Goal: Communication & Community: Answer question/provide support

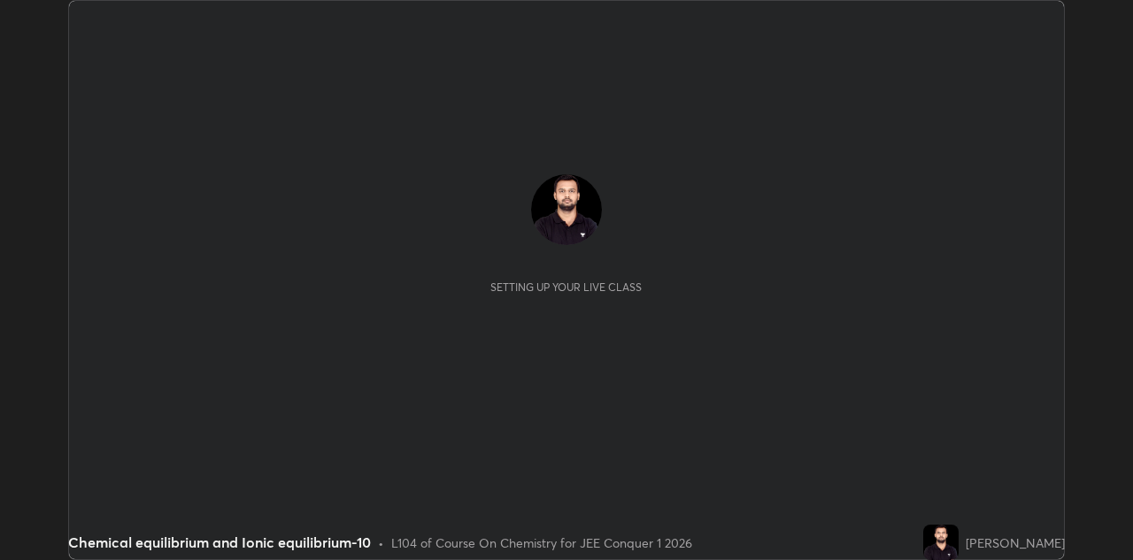
scroll to position [560, 1132]
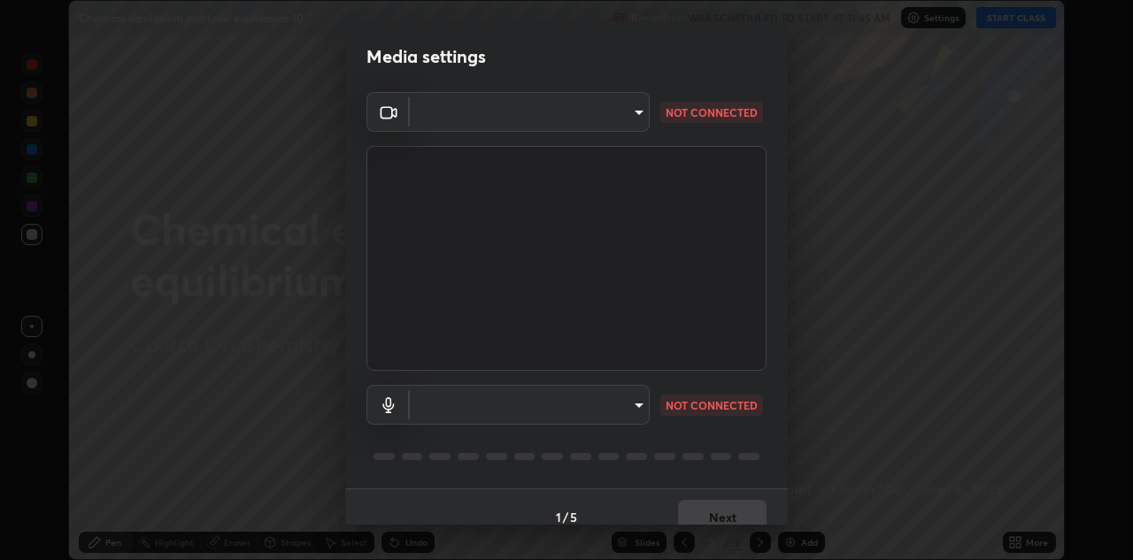
type input "6dd7f26dd43dc758996b1cf006e2949f7a02bee9d132d5f3f41e5eef0e7c266f"
type input "communications"
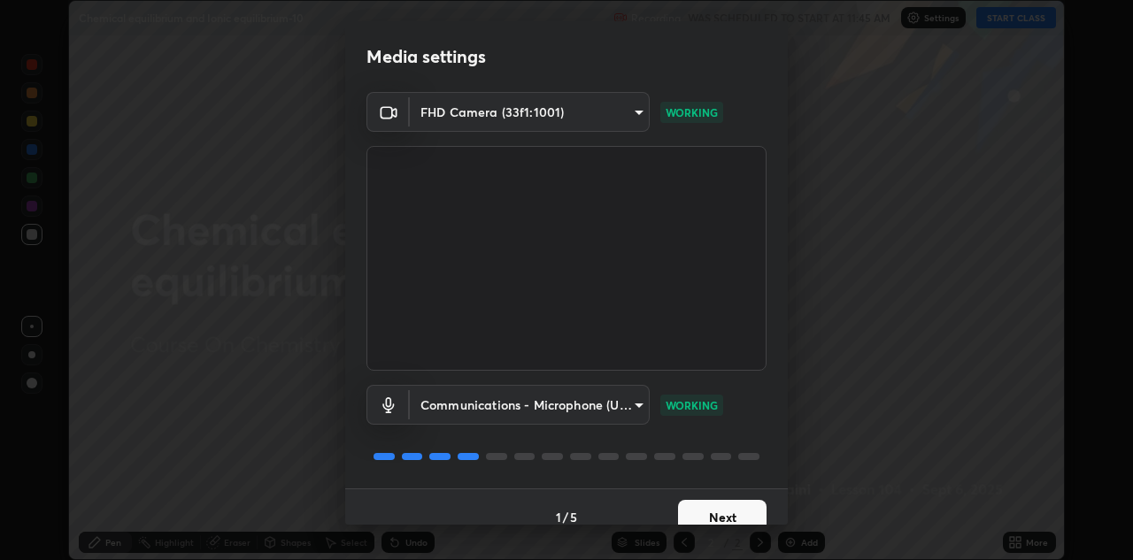
scroll to position [20, 0]
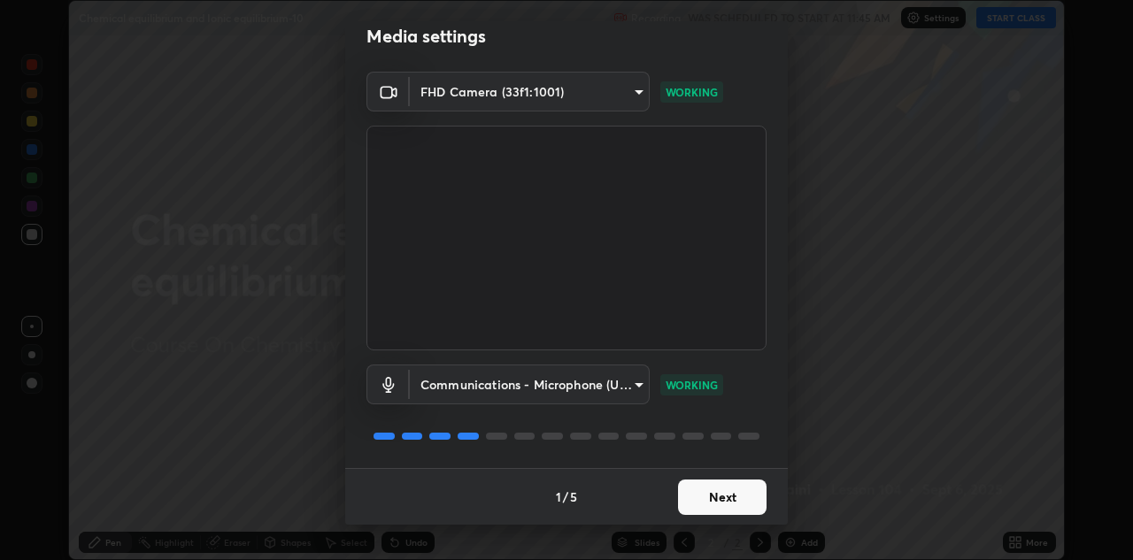
click at [726, 496] on button "Next" at bounding box center [722, 497] width 88 height 35
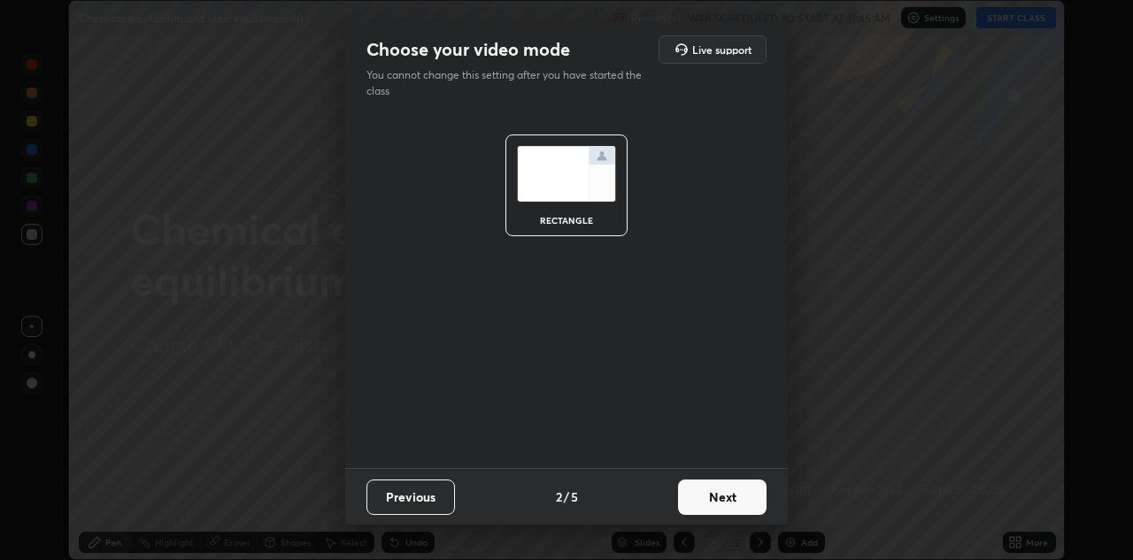
click at [746, 489] on button "Next" at bounding box center [722, 497] width 88 height 35
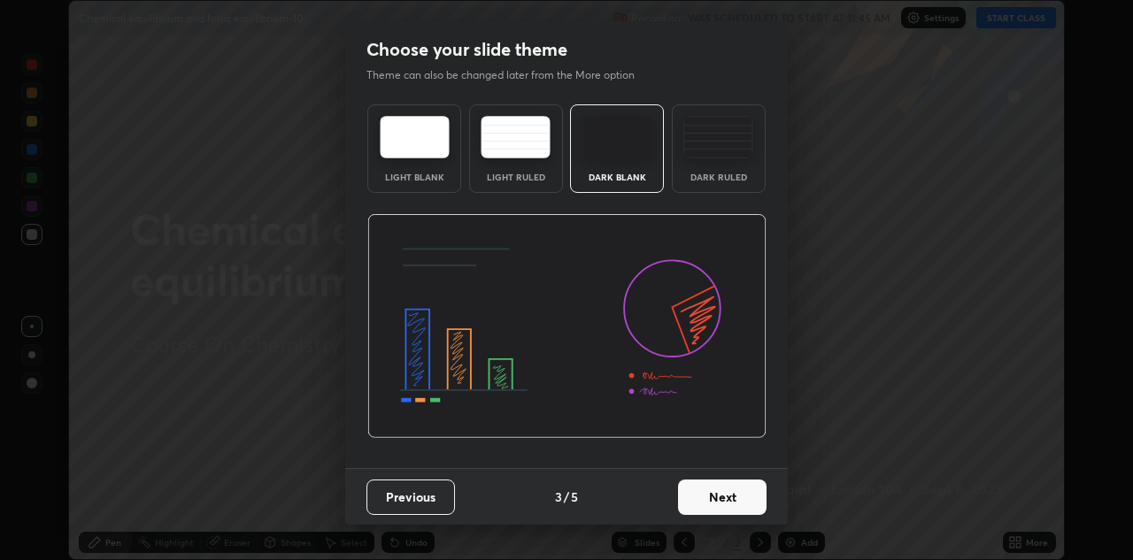
click at [738, 497] on button "Next" at bounding box center [722, 497] width 88 height 35
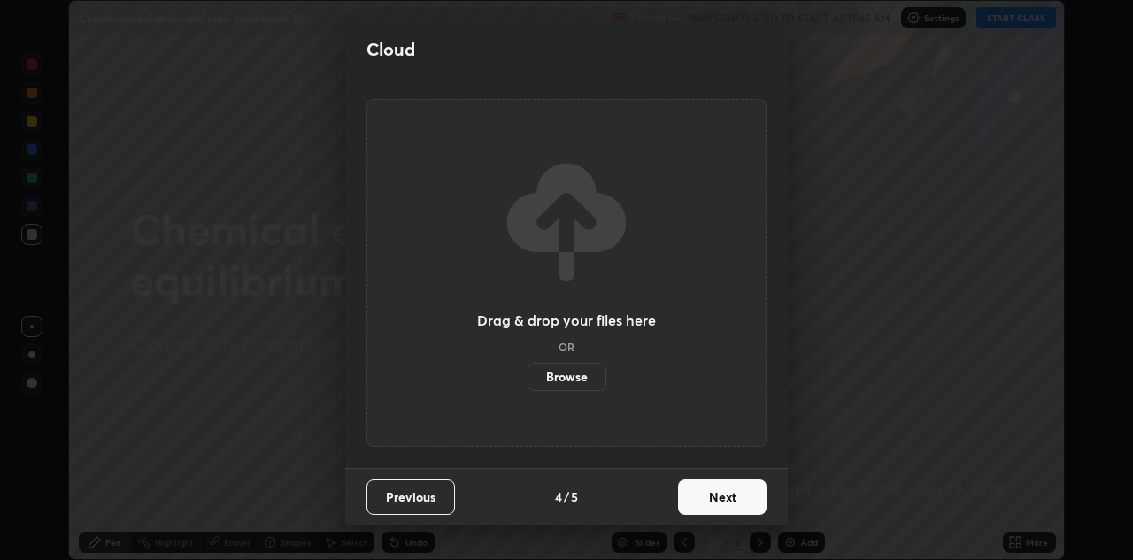
click at [739, 504] on button "Next" at bounding box center [722, 497] width 88 height 35
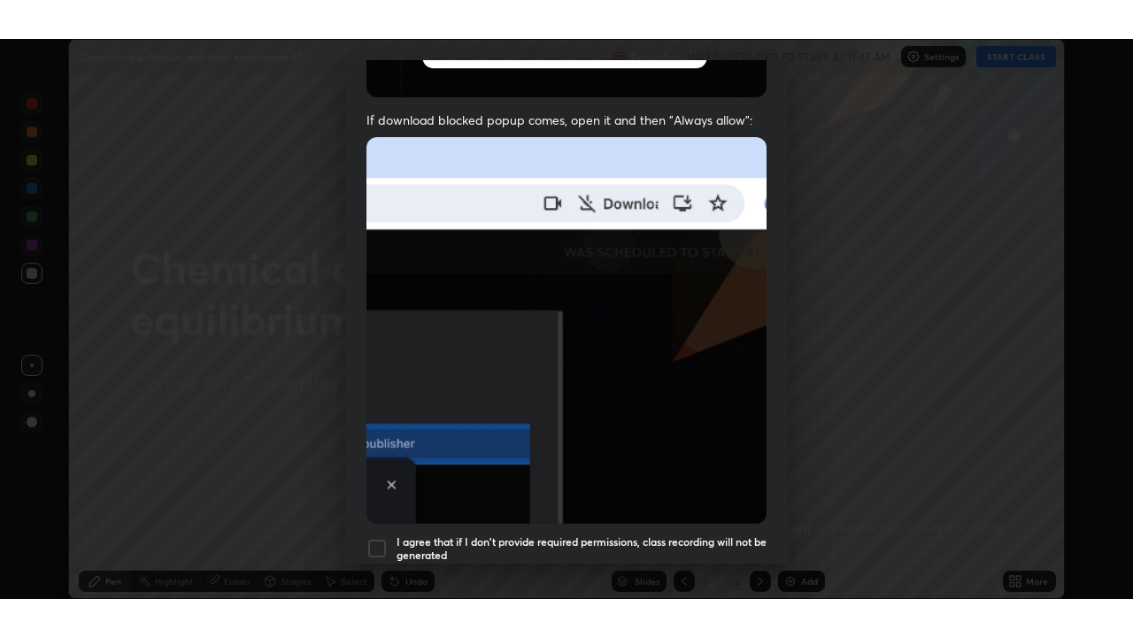
scroll to position [381, 0]
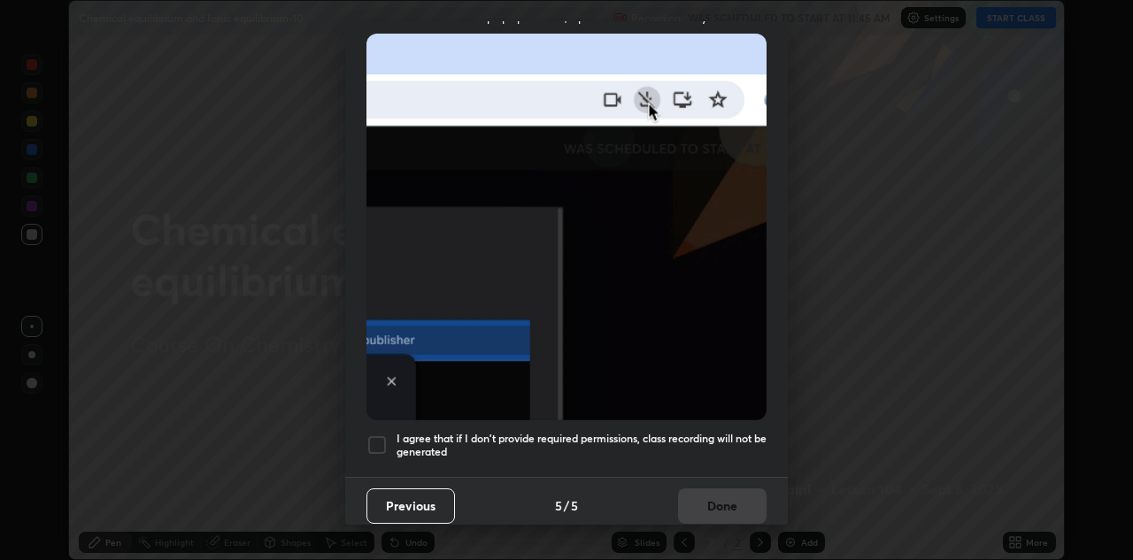
click at [386, 442] on div at bounding box center [376, 445] width 21 height 21
click at [726, 496] on button "Done" at bounding box center [722, 506] width 88 height 35
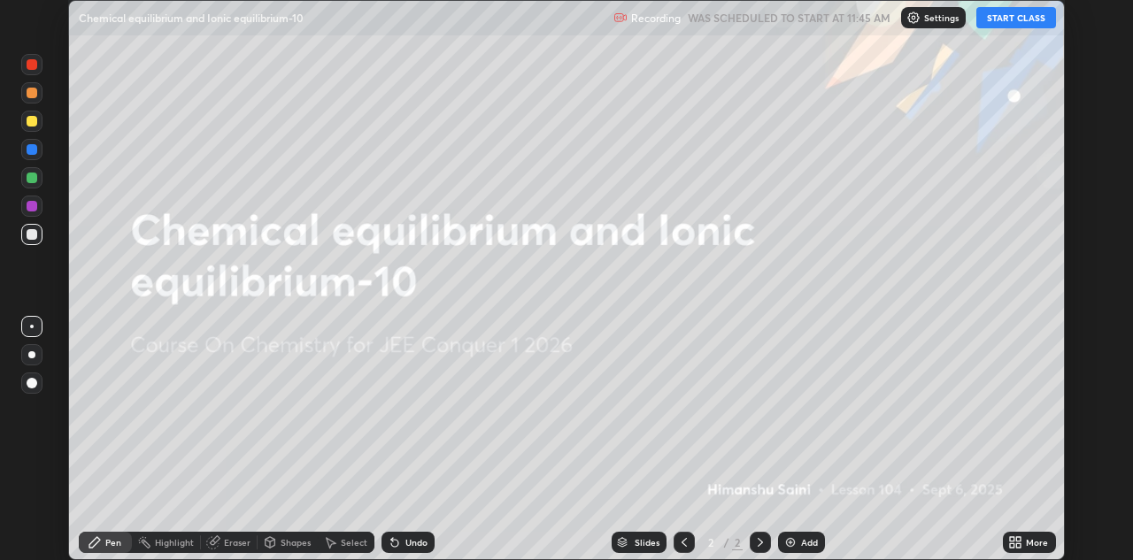
click at [1016, 550] on div "More" at bounding box center [1029, 542] width 53 height 21
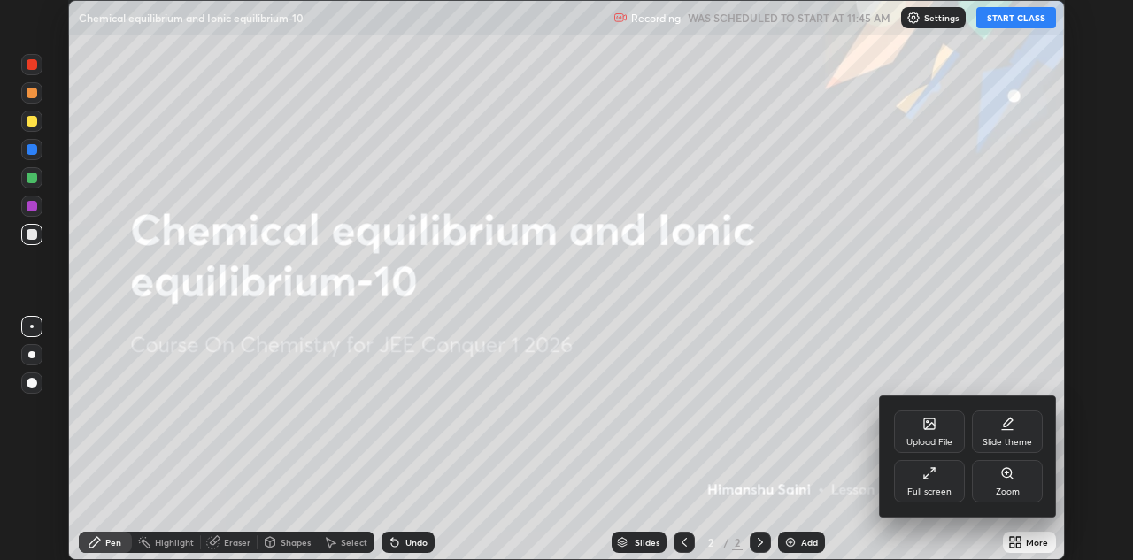
click at [940, 479] on div "Full screen" at bounding box center [929, 481] width 71 height 42
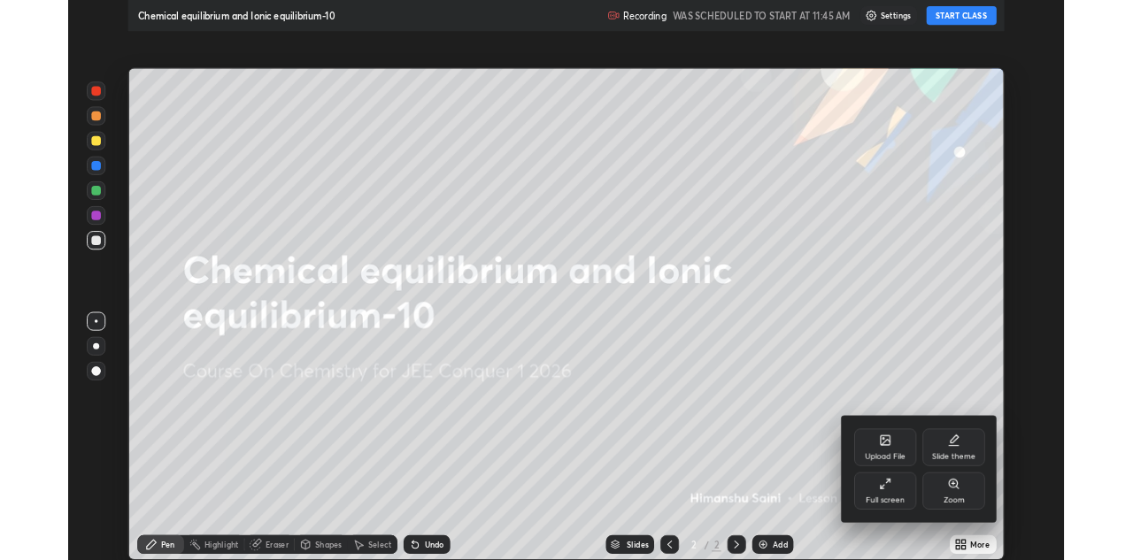
scroll to position [637, 1133]
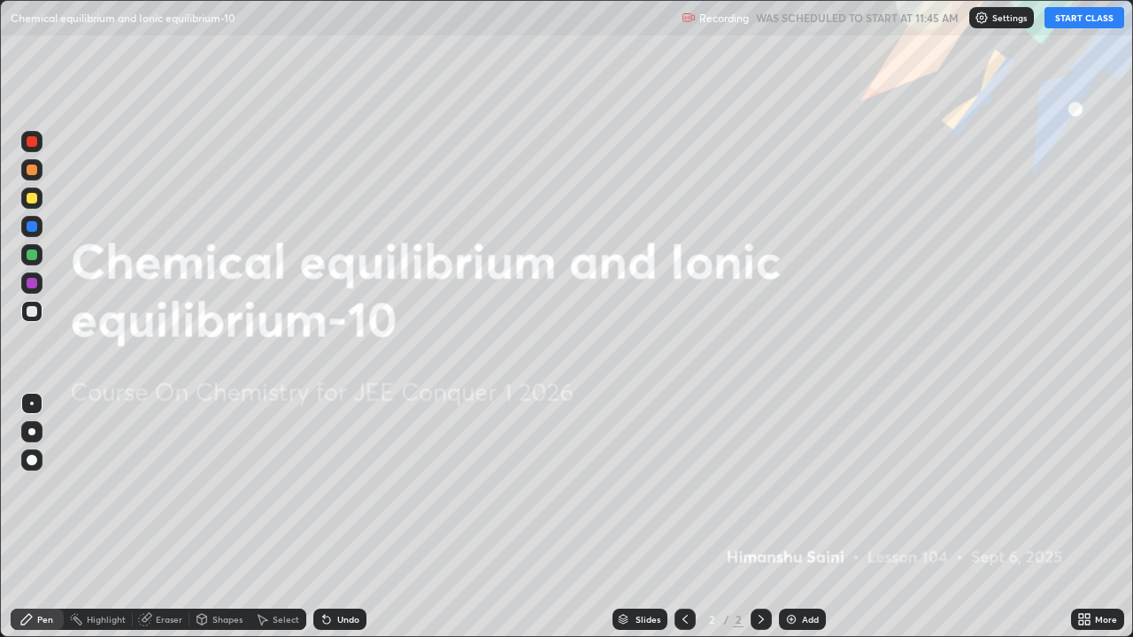
click at [1099, 16] on button "START CLASS" at bounding box center [1084, 17] width 80 height 21
click at [805, 559] on div "Add" at bounding box center [810, 619] width 17 height 9
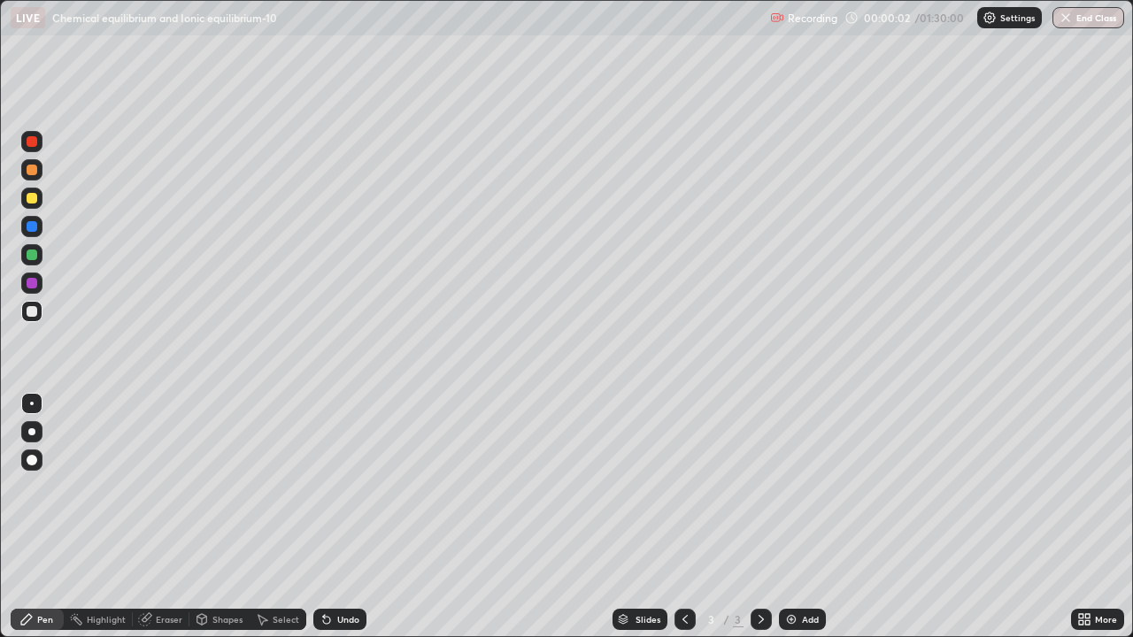
click at [33, 460] on div at bounding box center [32, 460] width 11 height 11
click at [33, 199] on div at bounding box center [32, 198] width 11 height 11
click at [34, 461] on div at bounding box center [32, 460] width 11 height 11
click at [353, 559] on div "Undo" at bounding box center [348, 619] width 22 height 9
click at [360, 559] on div "Undo" at bounding box center [339, 619] width 53 height 21
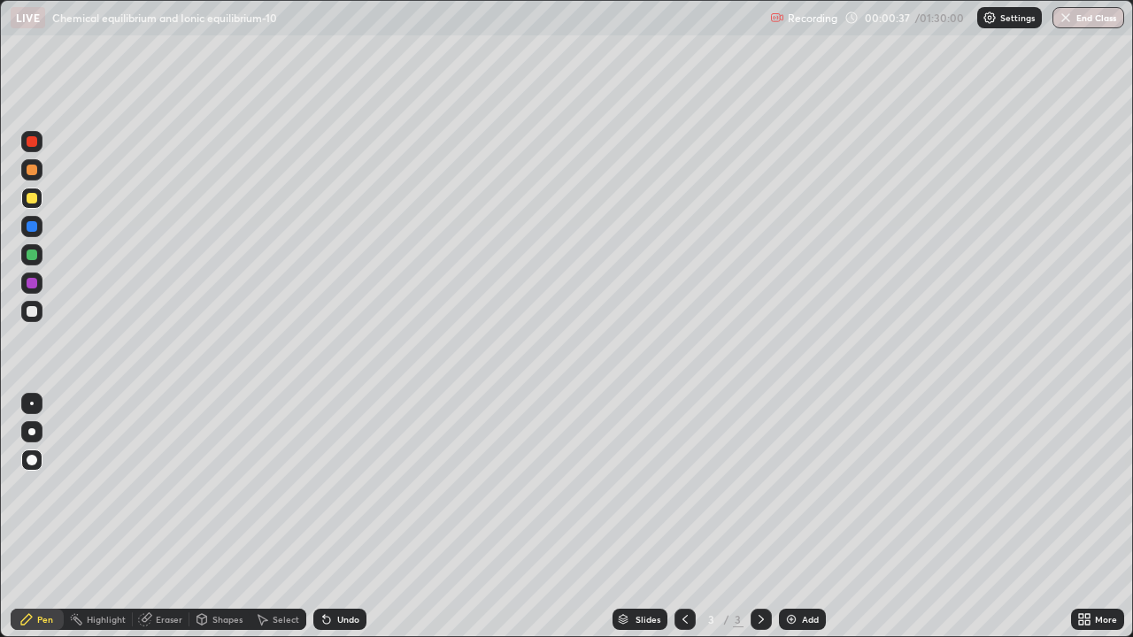
click at [361, 559] on div "Undo" at bounding box center [339, 619] width 53 height 21
click at [359, 559] on div "Undo" at bounding box center [339, 619] width 53 height 21
click at [358, 559] on div "Undo" at bounding box center [339, 619] width 53 height 21
click at [364, 559] on div "Undo" at bounding box center [339, 619] width 53 height 21
click at [361, 559] on div "Undo" at bounding box center [339, 619] width 53 height 21
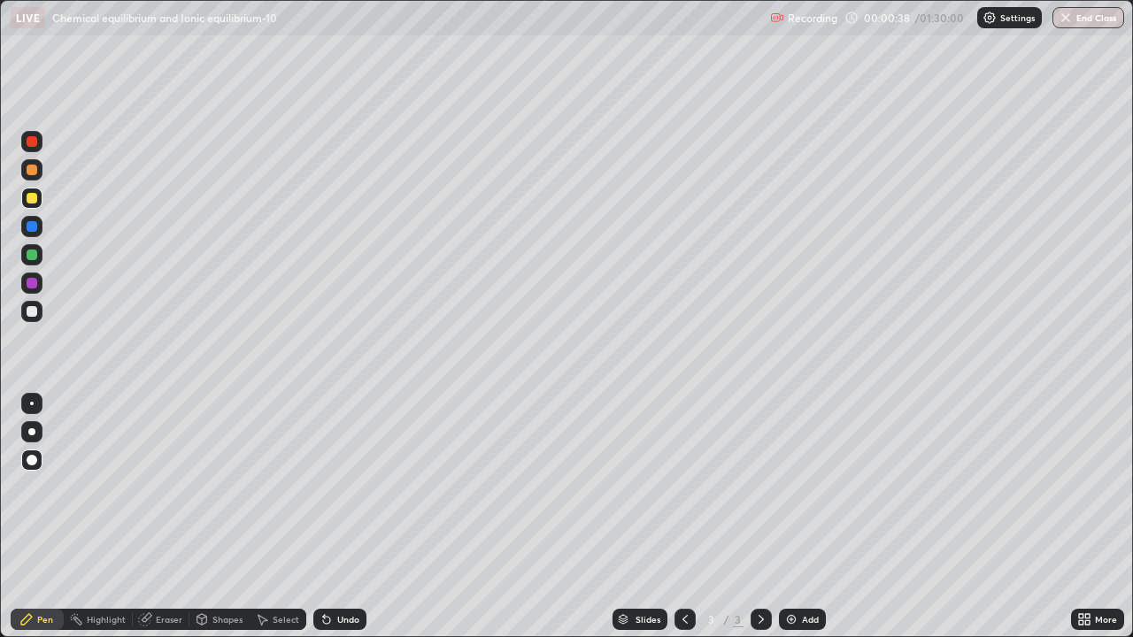
click at [350, 559] on div "Undo" at bounding box center [348, 619] width 22 height 9
click at [32, 256] on div at bounding box center [32, 255] width 11 height 11
click at [814, 559] on div "Add" at bounding box center [802, 619] width 47 height 21
click at [681, 559] on icon at bounding box center [685, 619] width 14 height 14
click at [759, 559] on icon at bounding box center [761, 619] width 14 height 14
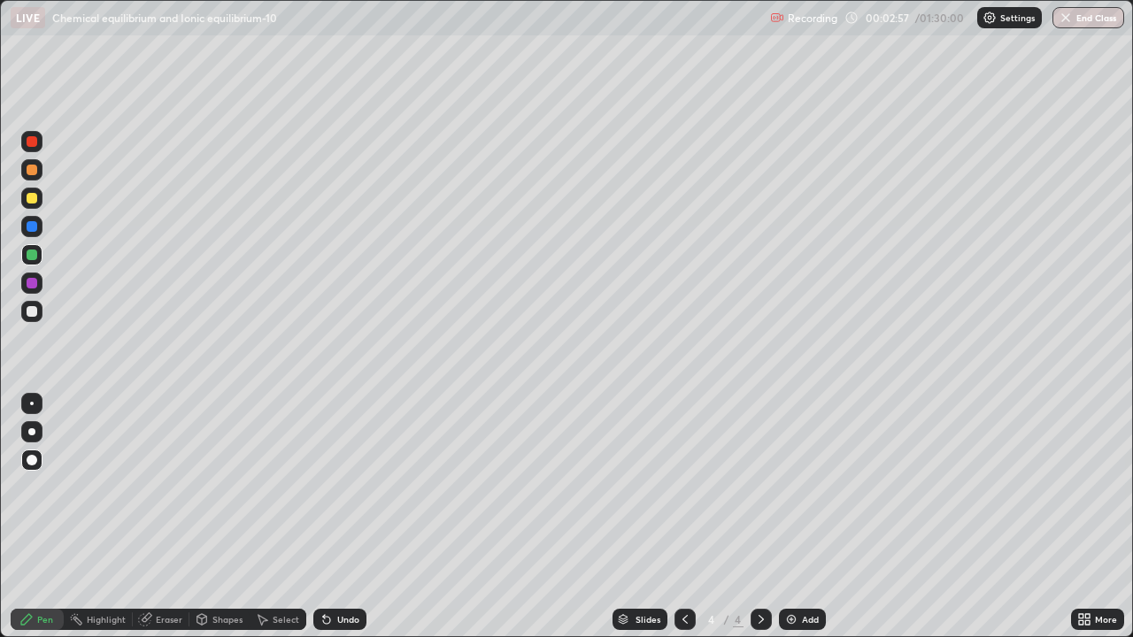
click at [799, 559] on div "Add" at bounding box center [802, 619] width 47 height 21
click at [229, 559] on div "Shapes" at bounding box center [227, 619] width 30 height 9
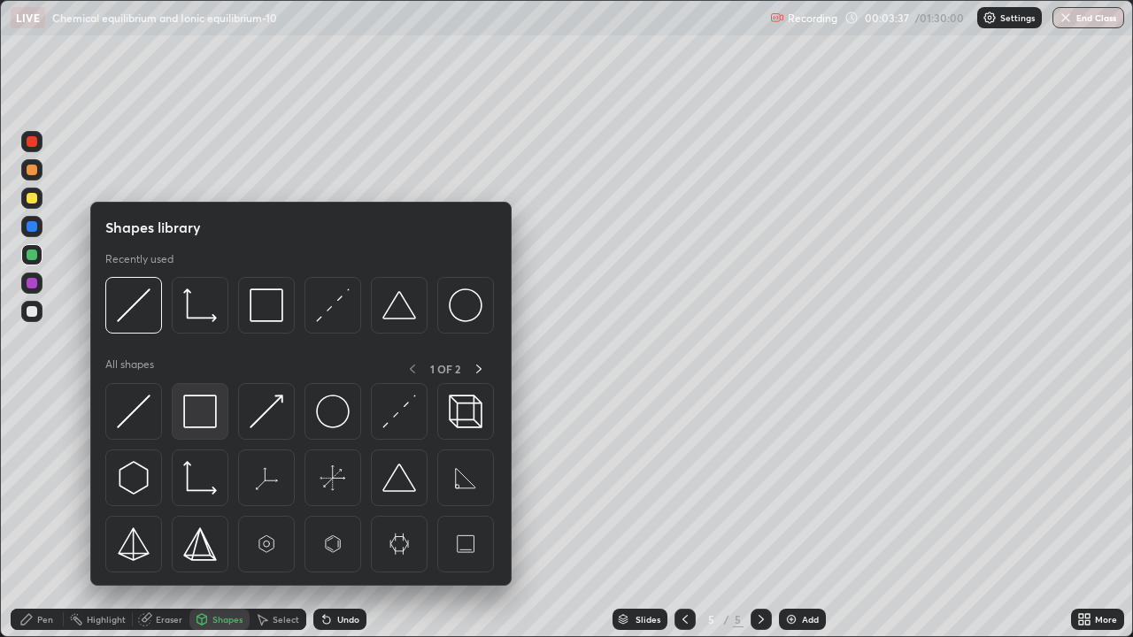
click at [209, 420] on img at bounding box center [200, 412] width 34 height 34
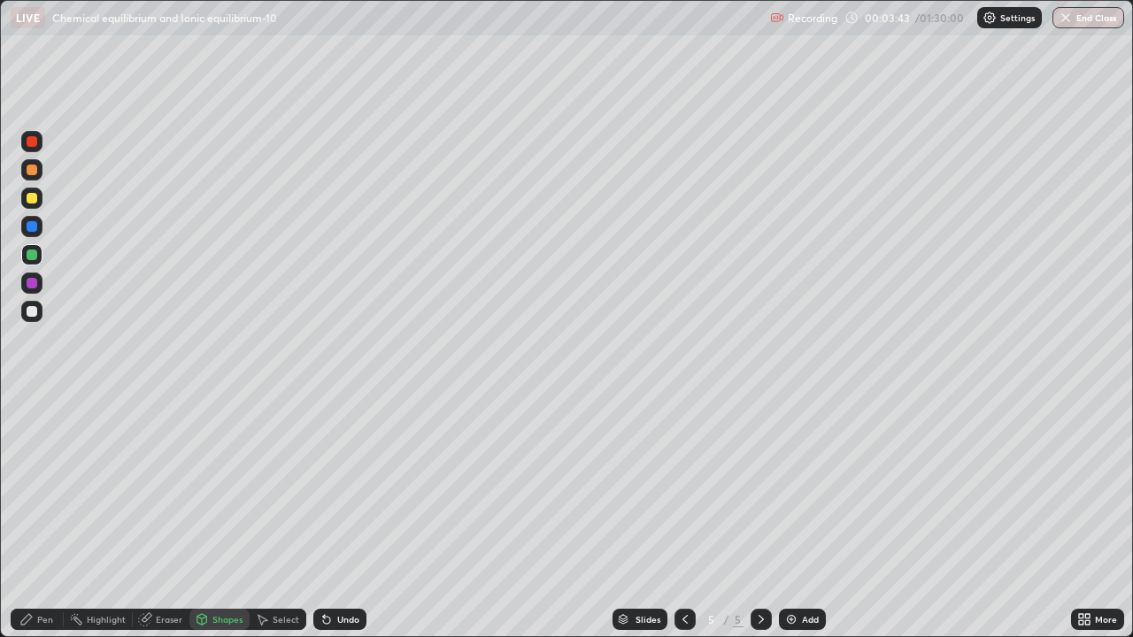
click at [42, 559] on div "Pen" at bounding box center [37, 619] width 53 height 21
click at [29, 312] on div at bounding box center [32, 311] width 11 height 11
click at [34, 201] on div at bounding box center [32, 198] width 11 height 11
click at [339, 559] on div "Undo" at bounding box center [348, 619] width 22 height 9
click at [340, 559] on div "Undo" at bounding box center [339, 619] width 53 height 21
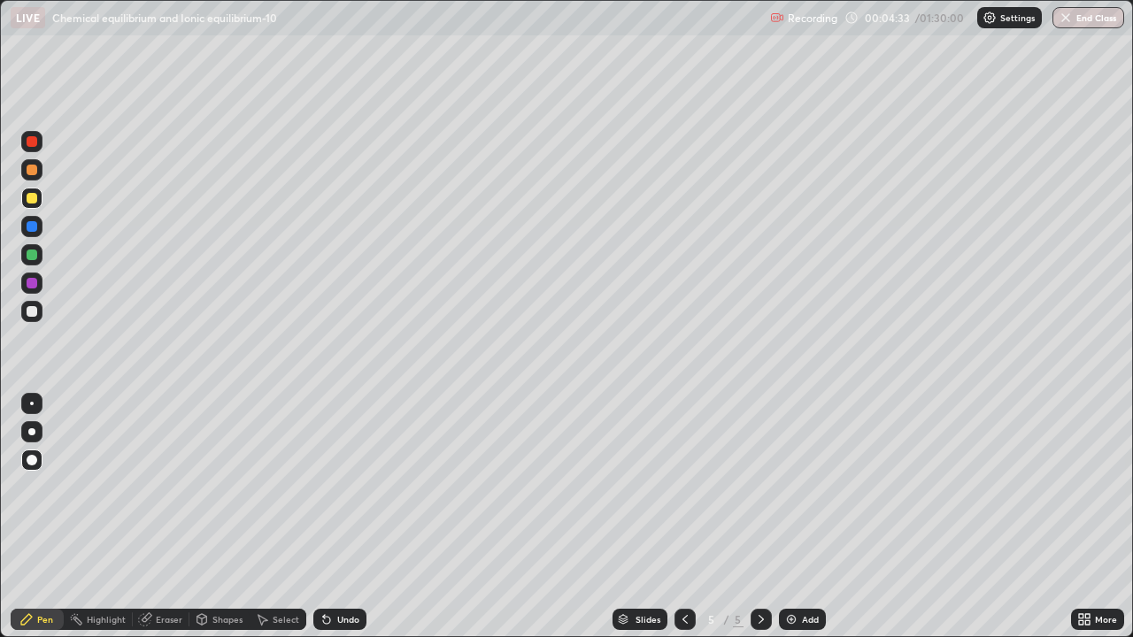
click at [53, 559] on div "Pen" at bounding box center [37, 619] width 53 height 21
click at [30, 262] on div at bounding box center [31, 254] width 21 height 21
click at [28, 280] on div at bounding box center [32, 283] width 11 height 11
click at [219, 559] on div "Shapes" at bounding box center [219, 619] width 60 height 21
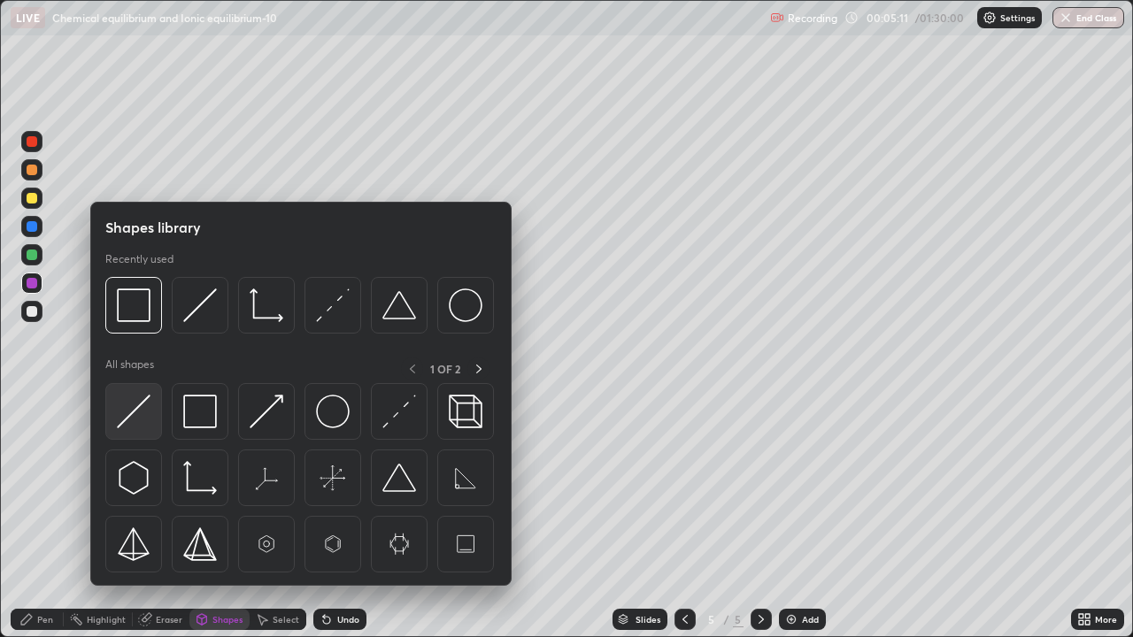
click at [149, 420] on img at bounding box center [134, 412] width 34 height 34
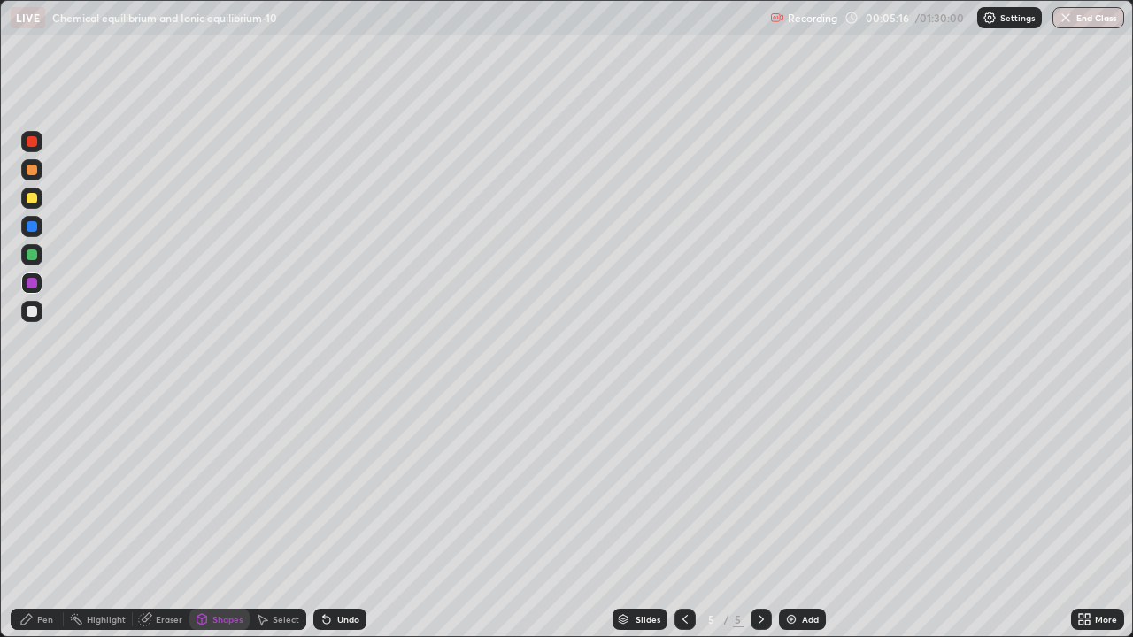
click at [42, 559] on div "Pen" at bounding box center [45, 619] width 16 height 9
click at [799, 559] on div "Add" at bounding box center [802, 619] width 47 height 21
click at [31, 310] on div at bounding box center [32, 311] width 11 height 11
click at [677, 559] on div at bounding box center [684, 619] width 21 height 35
click at [759, 559] on icon at bounding box center [761, 619] width 14 height 14
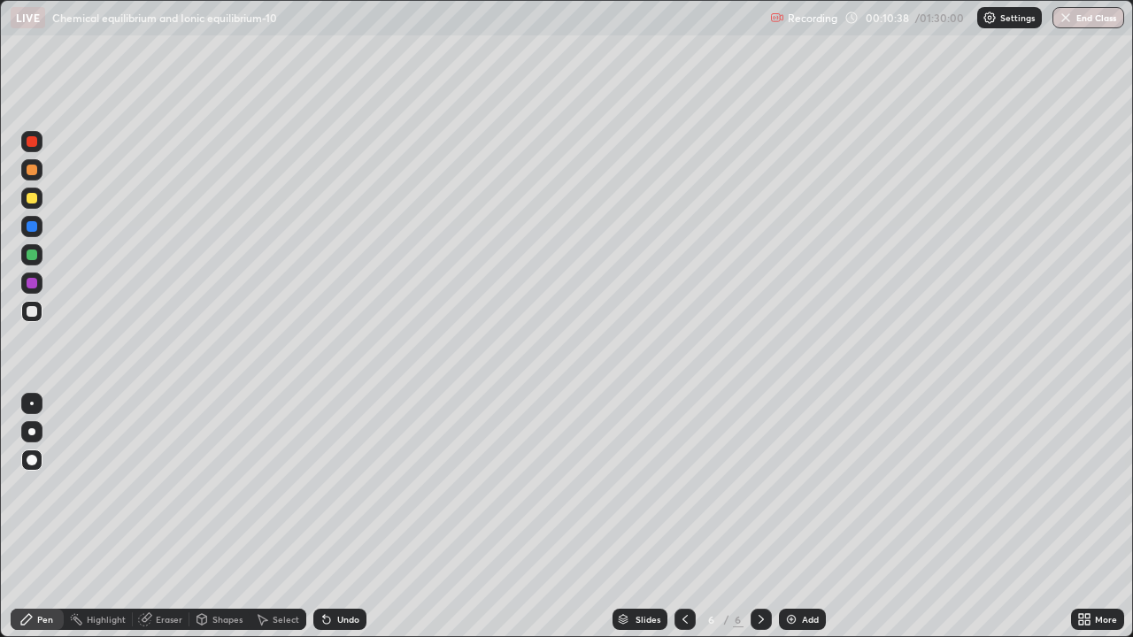
click at [29, 308] on div at bounding box center [32, 311] width 11 height 11
click at [217, 559] on div "Shapes" at bounding box center [227, 619] width 30 height 9
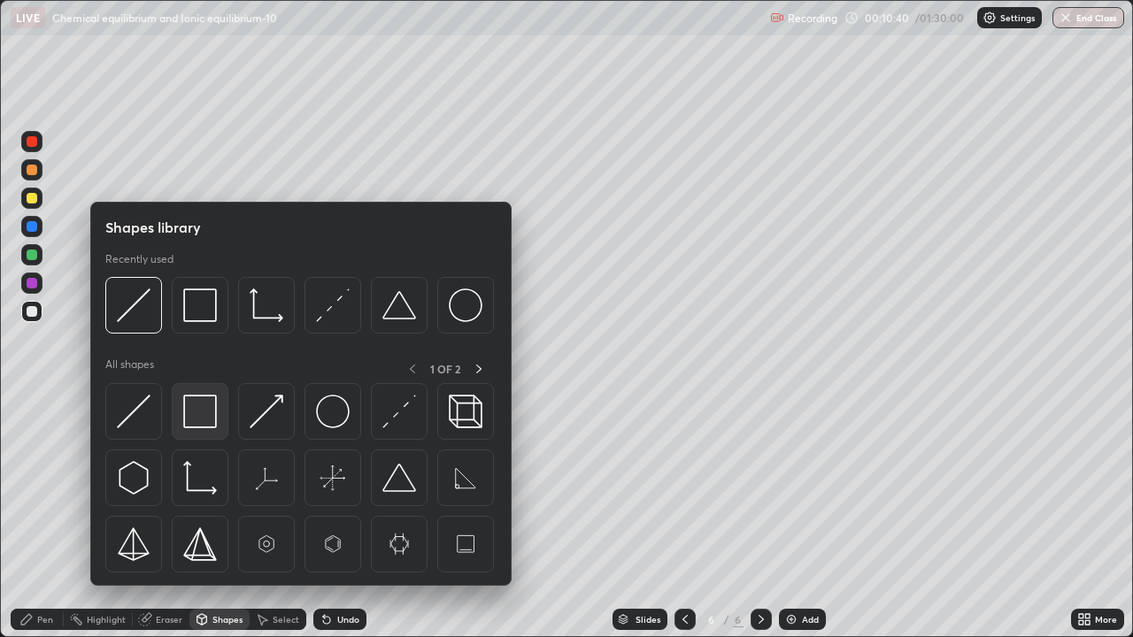
click at [196, 407] on img at bounding box center [200, 412] width 34 height 34
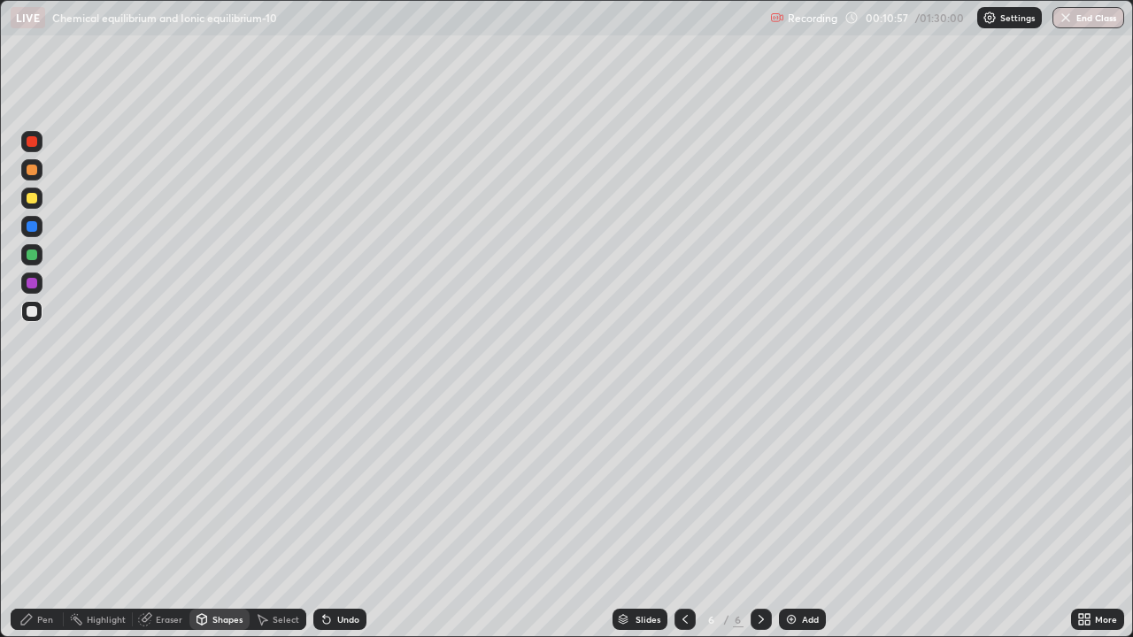
click at [212, 559] on div "Shapes" at bounding box center [227, 619] width 30 height 9
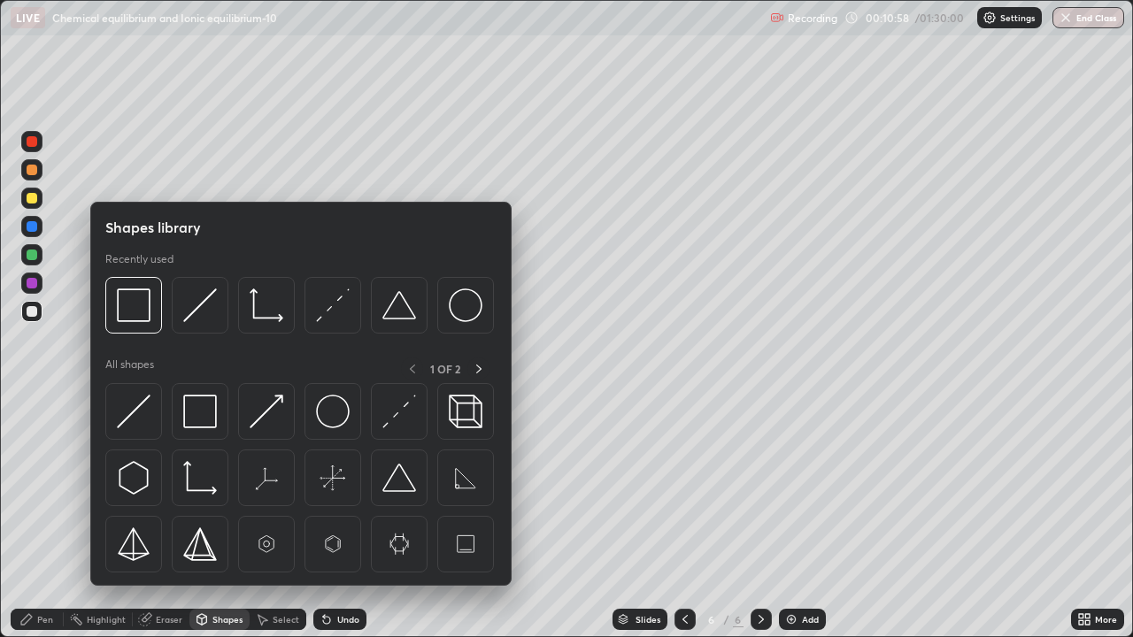
click at [258, 423] on img at bounding box center [267, 412] width 34 height 34
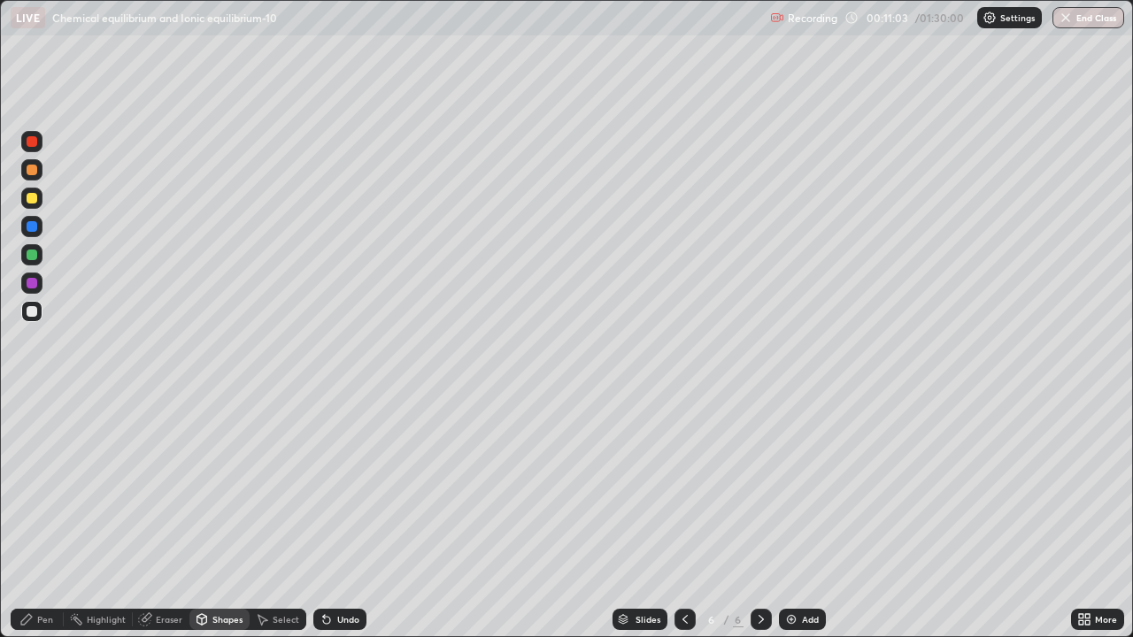
click at [42, 559] on div "Pen" at bounding box center [45, 619] width 16 height 9
click at [28, 257] on div at bounding box center [32, 255] width 11 height 11
click at [33, 315] on div at bounding box center [32, 311] width 11 height 11
click at [30, 284] on div at bounding box center [32, 283] width 11 height 11
click at [324, 559] on icon at bounding box center [326, 620] width 7 height 7
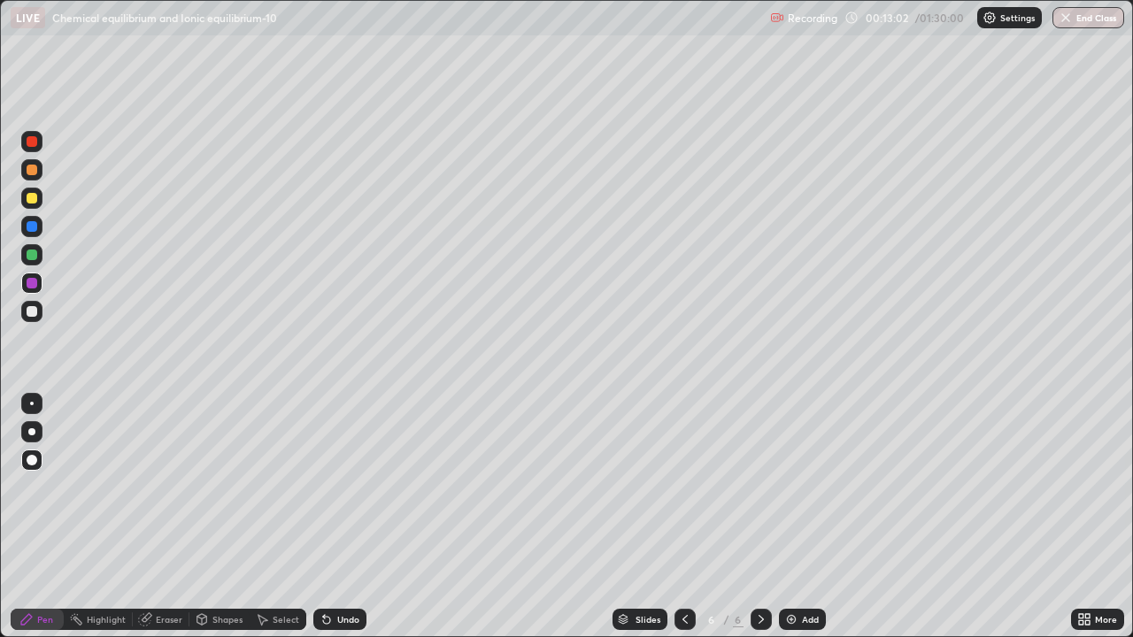
click at [29, 319] on div at bounding box center [31, 311] width 21 height 21
click at [29, 197] on div at bounding box center [32, 198] width 11 height 11
click at [765, 559] on icon at bounding box center [761, 619] width 14 height 14
click at [802, 559] on div "Add" at bounding box center [810, 619] width 17 height 9
click at [687, 559] on div at bounding box center [684, 619] width 21 height 21
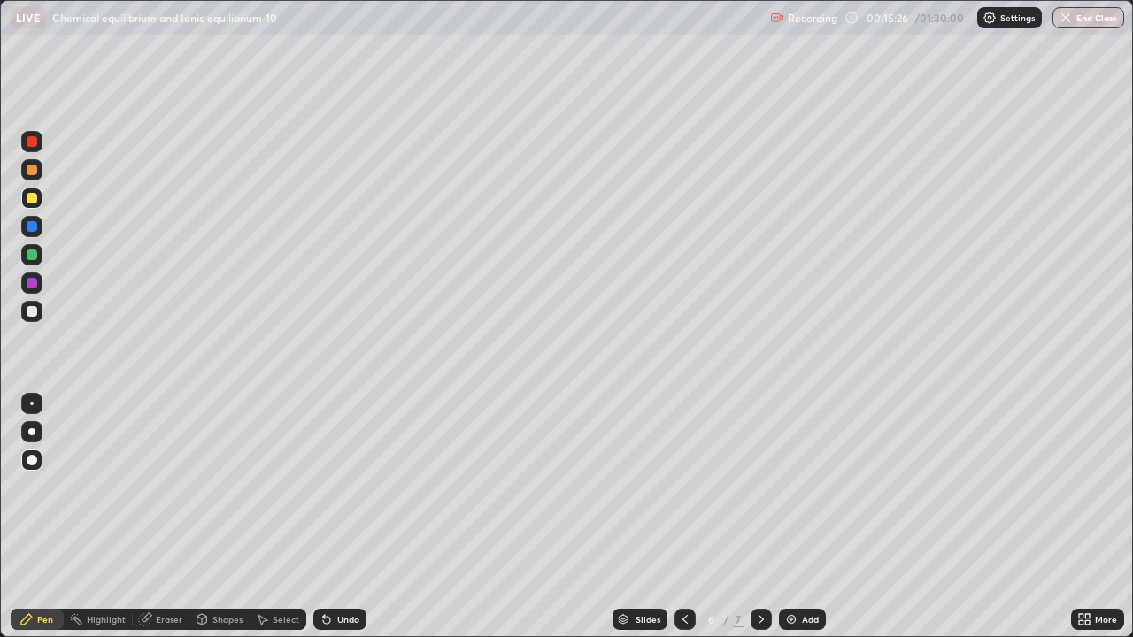
click at [759, 559] on icon at bounding box center [761, 619] width 14 height 14
click at [679, 559] on icon at bounding box center [685, 619] width 14 height 14
click at [759, 559] on icon at bounding box center [761, 619] width 14 height 14
click at [681, 559] on div at bounding box center [684, 619] width 21 height 21
click at [759, 559] on icon at bounding box center [761, 619] width 14 height 14
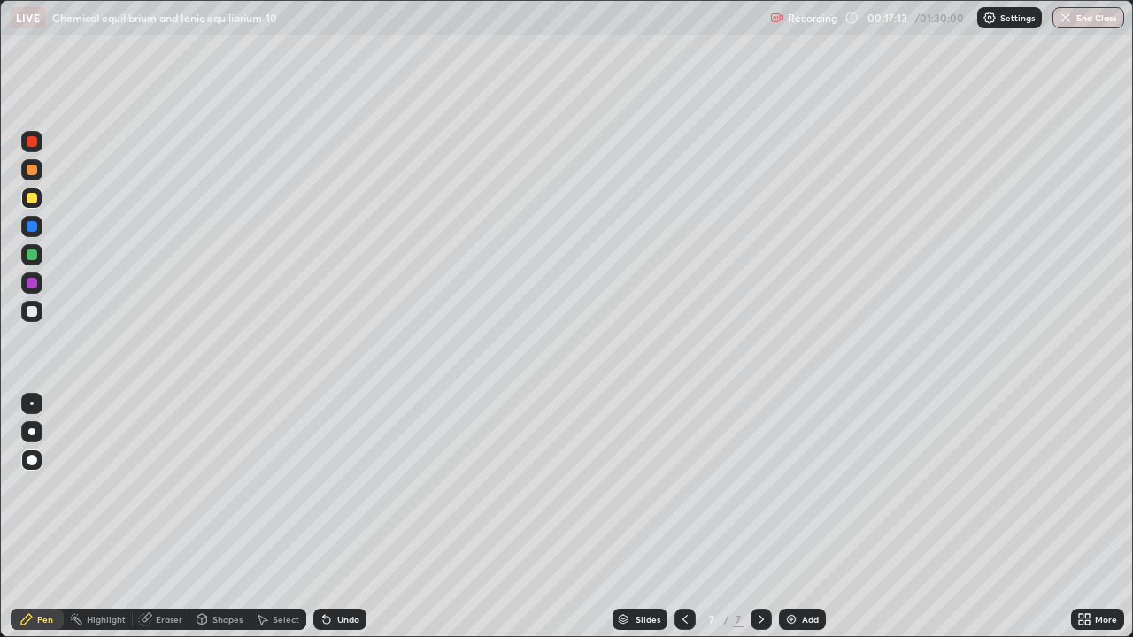
click at [143, 559] on div "Eraser" at bounding box center [161, 619] width 57 height 21
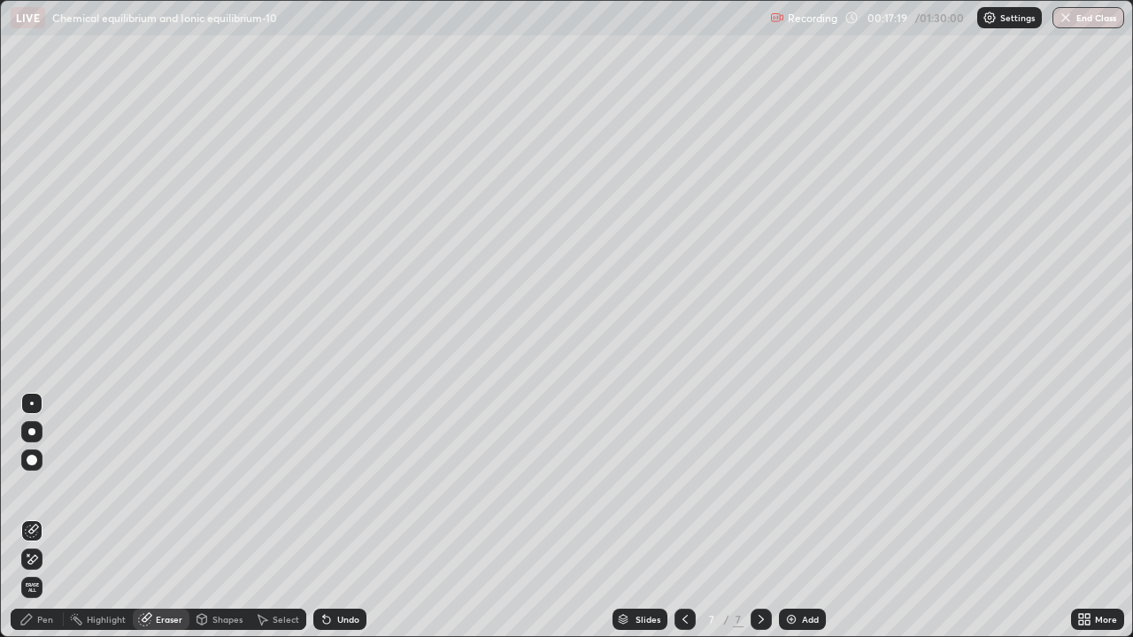
click at [44, 559] on div "Pen" at bounding box center [45, 619] width 16 height 9
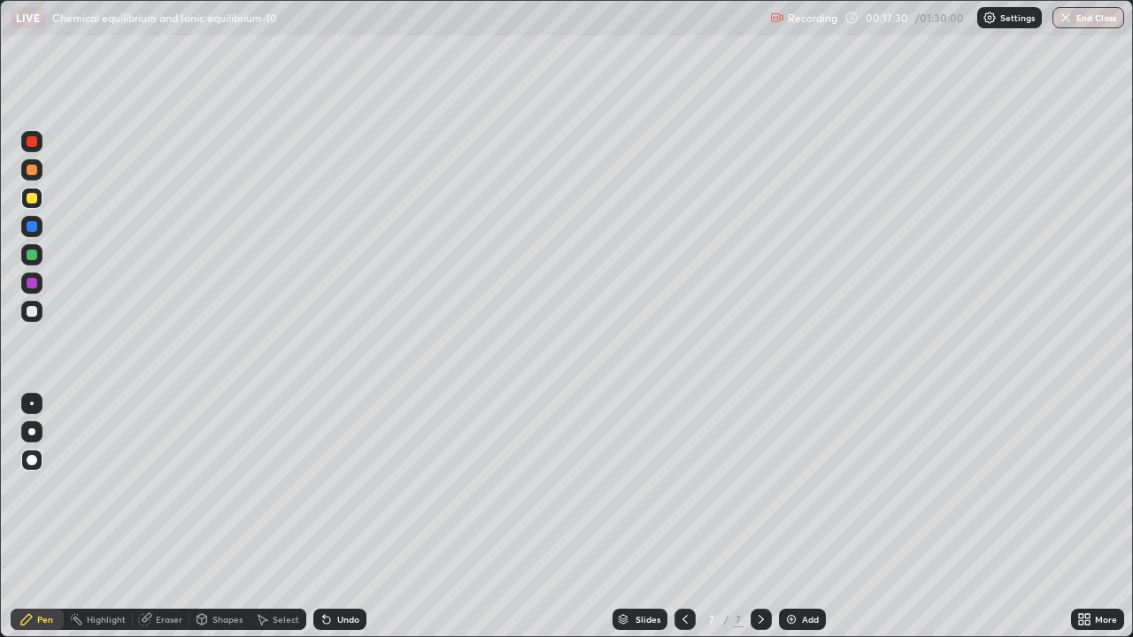
click at [682, 559] on icon at bounding box center [685, 619] width 14 height 14
click at [759, 559] on icon at bounding box center [761, 619] width 14 height 14
click at [806, 559] on div "Add" at bounding box center [810, 619] width 17 height 9
click at [31, 319] on div at bounding box center [31, 311] width 21 height 21
click at [685, 559] on icon at bounding box center [685, 619] width 14 height 14
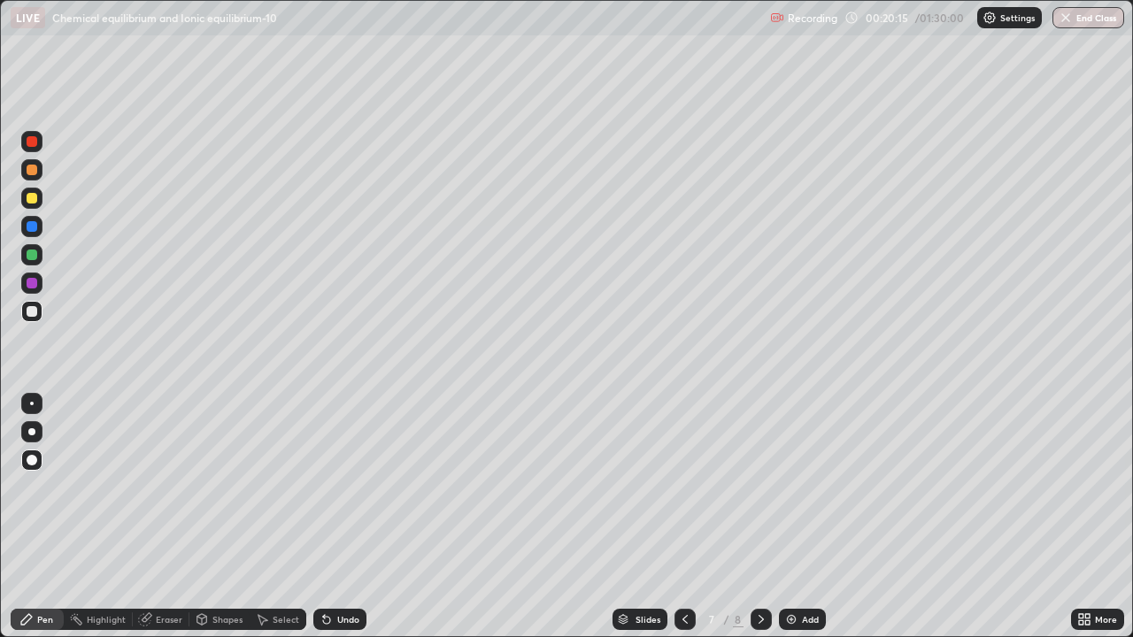
click at [683, 559] on icon at bounding box center [685, 619] width 14 height 14
click at [759, 559] on icon at bounding box center [761, 619] width 14 height 14
click at [760, 559] on div at bounding box center [760, 619] width 21 height 21
click at [759, 559] on icon at bounding box center [761, 619] width 14 height 14
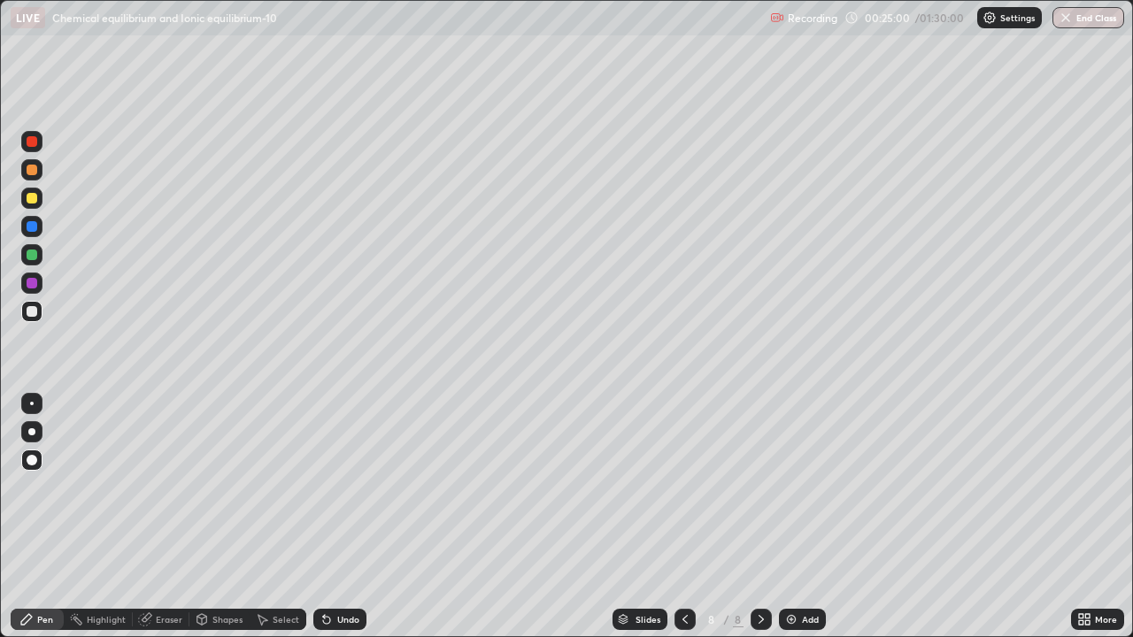
click at [39, 198] on div at bounding box center [31, 198] width 21 height 21
click at [34, 458] on div at bounding box center [32, 460] width 11 height 11
click at [53, 559] on div "Pen" at bounding box center [37, 619] width 53 height 21
click at [343, 559] on div "Undo" at bounding box center [348, 619] width 22 height 9
click at [347, 559] on div "Undo" at bounding box center [348, 619] width 22 height 9
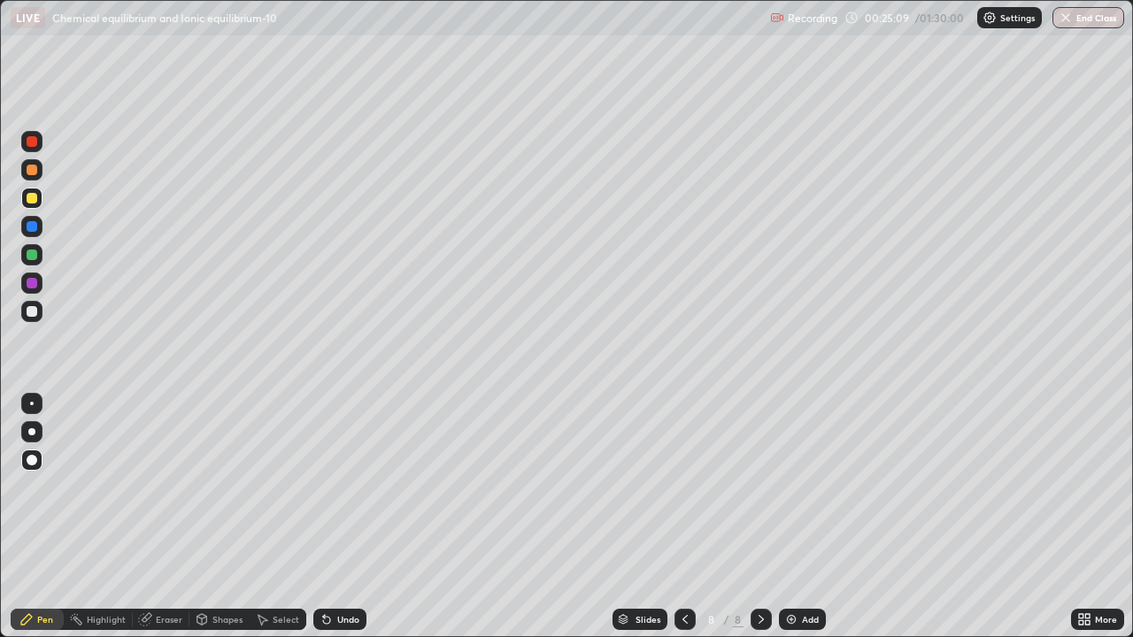
click at [350, 559] on div "Undo" at bounding box center [348, 619] width 22 height 9
click at [350, 559] on div "Undo" at bounding box center [339, 619] width 53 height 21
click at [349, 559] on div "Undo" at bounding box center [339, 619] width 53 height 21
click at [351, 559] on div "Undo" at bounding box center [339, 619] width 53 height 21
click at [353, 559] on div "Undo" at bounding box center [339, 619] width 53 height 21
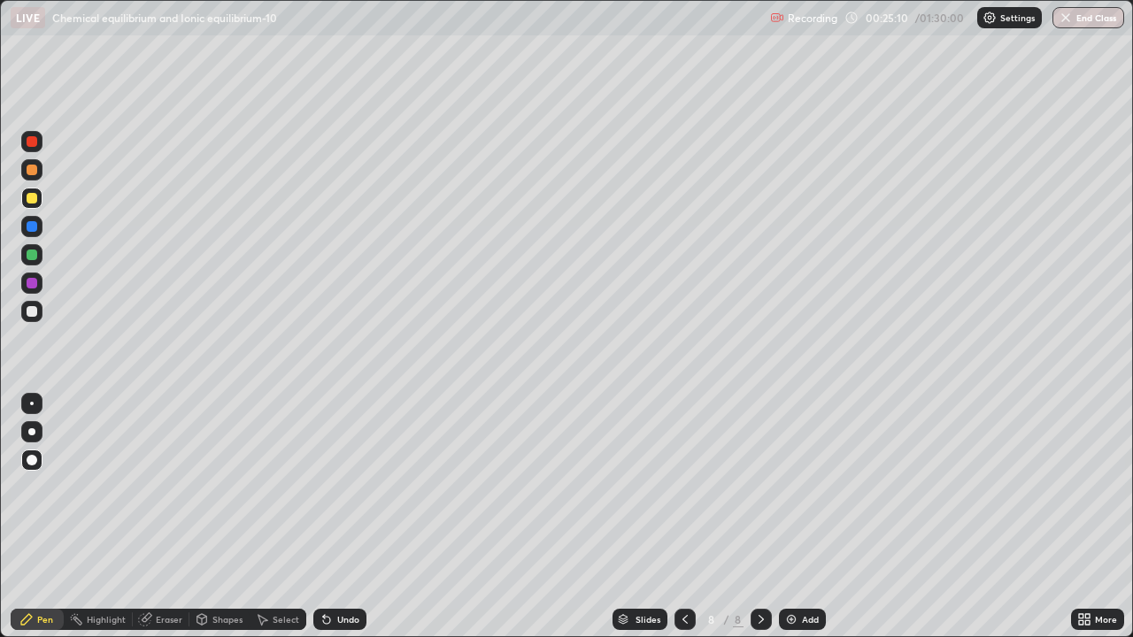
click at [353, 559] on div "Undo" at bounding box center [339, 619] width 53 height 21
click at [30, 281] on div at bounding box center [32, 283] width 11 height 11
click at [32, 312] on div at bounding box center [32, 311] width 11 height 11
click at [803, 559] on div "Add" at bounding box center [810, 619] width 17 height 9
click at [681, 559] on icon at bounding box center [685, 619] width 14 height 14
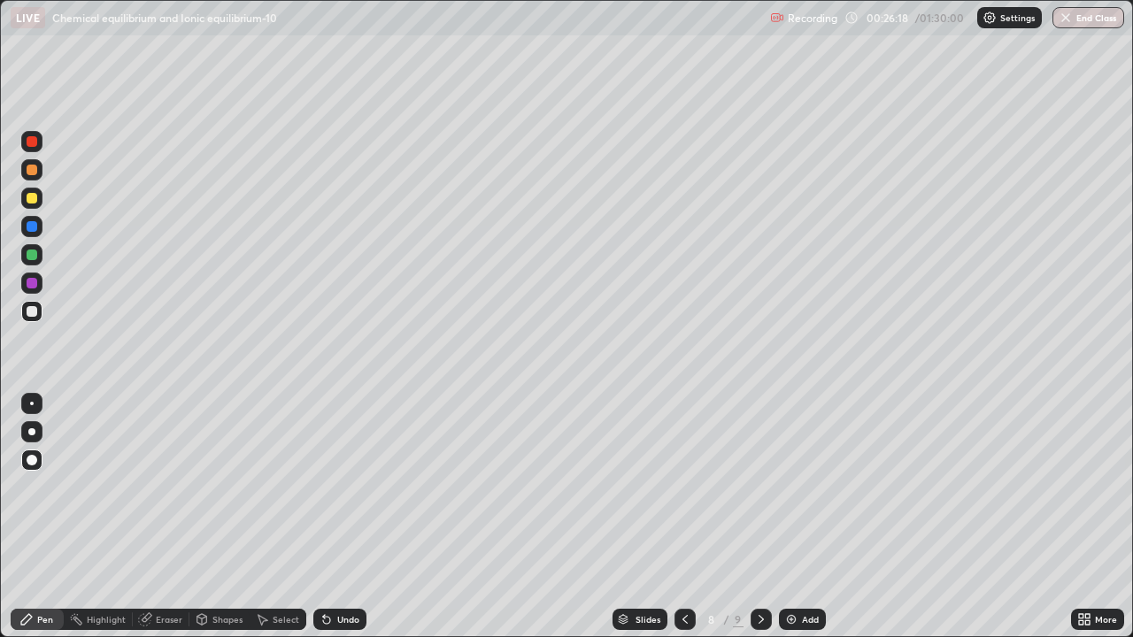
click at [759, 559] on icon at bounding box center [761, 619] width 14 height 14
click at [341, 559] on div "Undo" at bounding box center [348, 619] width 22 height 9
click at [340, 559] on div "Undo" at bounding box center [348, 619] width 22 height 9
click at [342, 559] on div "Undo" at bounding box center [348, 619] width 22 height 9
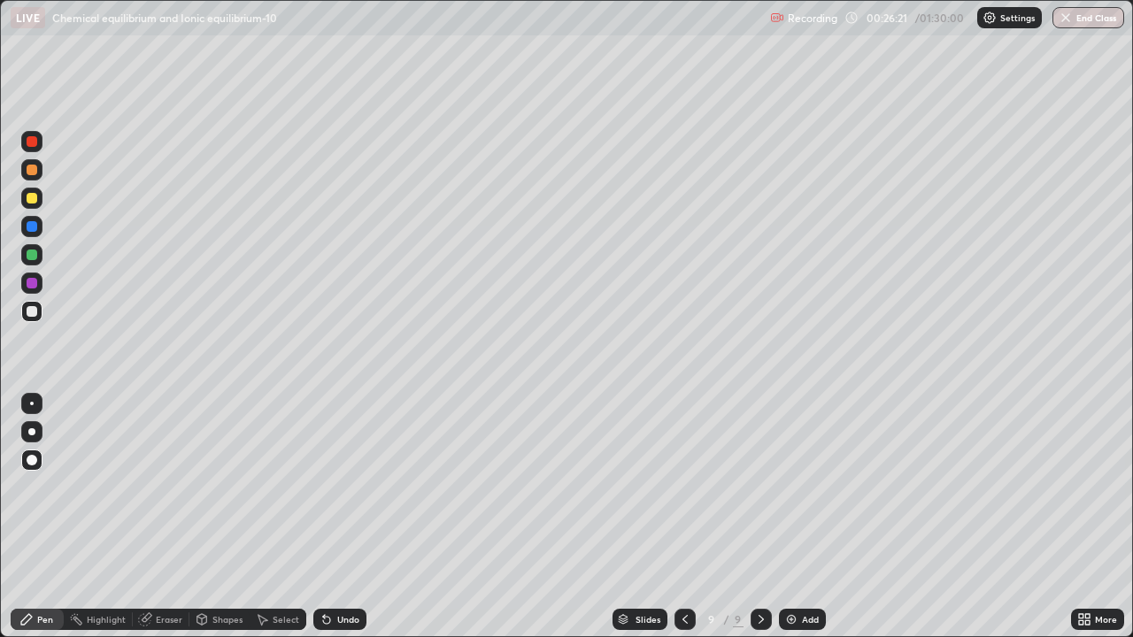
click at [344, 559] on div "Undo" at bounding box center [348, 619] width 22 height 9
click at [347, 559] on div "Undo" at bounding box center [348, 619] width 22 height 9
click at [35, 198] on div at bounding box center [32, 198] width 11 height 11
click at [681, 559] on icon at bounding box center [685, 619] width 14 height 14
click at [766, 559] on div at bounding box center [760, 619] width 21 height 21
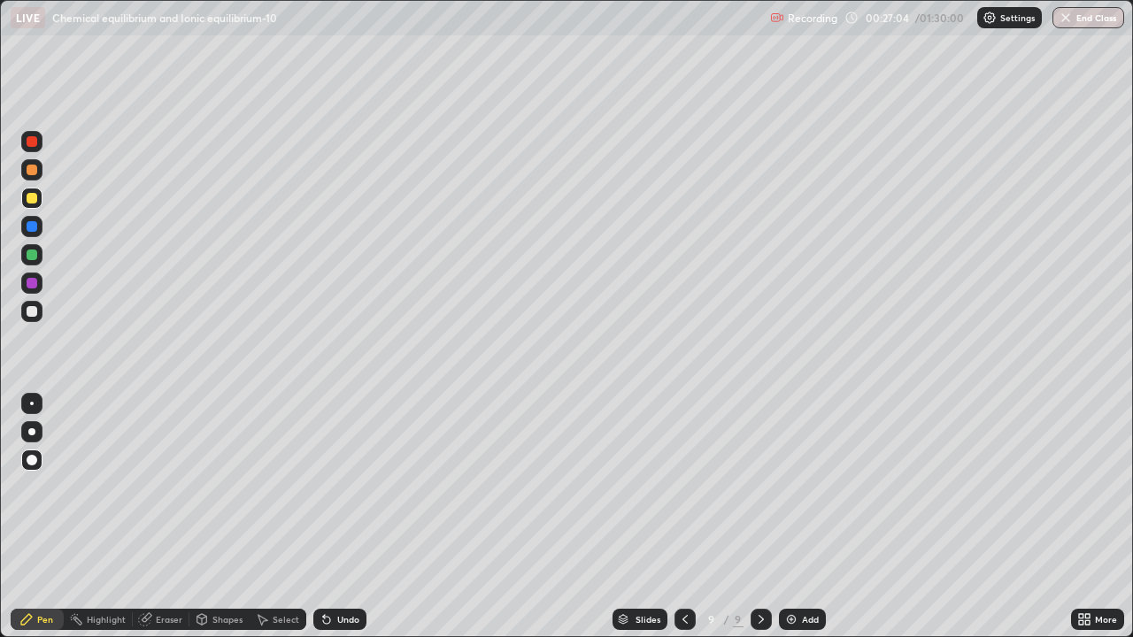
click at [35, 321] on div at bounding box center [31, 311] width 21 height 21
click at [683, 559] on icon at bounding box center [685, 619] width 14 height 14
click at [693, 559] on div at bounding box center [684, 619] width 21 height 21
click at [761, 559] on icon at bounding box center [761, 619] width 14 height 14
click at [758, 559] on icon at bounding box center [761, 619] width 14 height 14
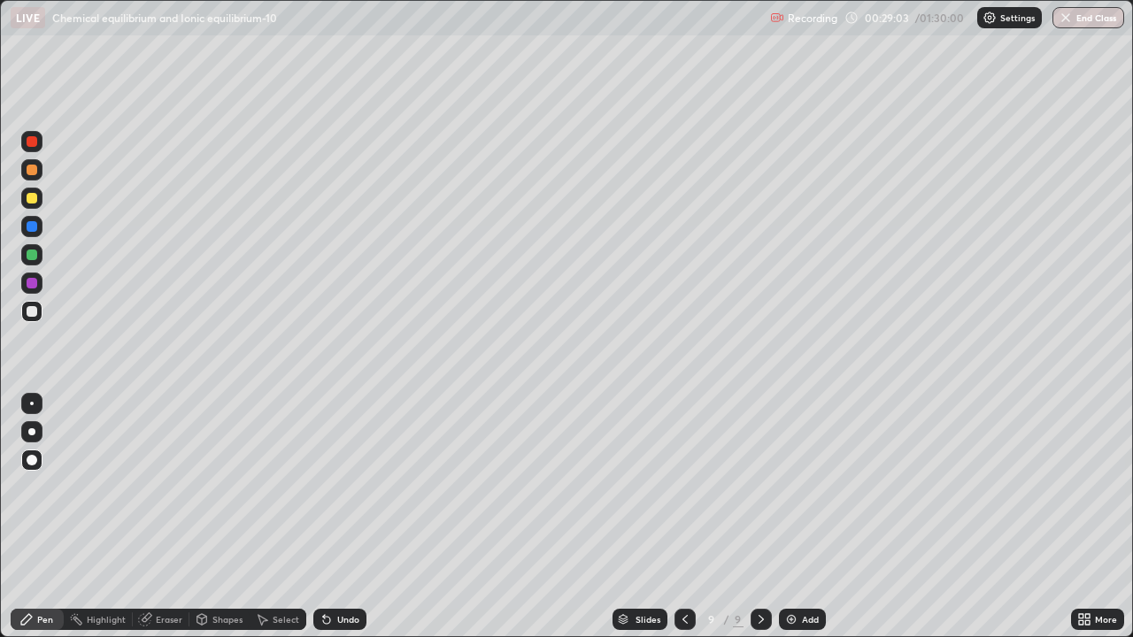
click at [681, 559] on icon at bounding box center [685, 619] width 14 height 14
click at [758, 559] on icon at bounding box center [761, 619] width 14 height 14
click at [809, 559] on div "Add" at bounding box center [802, 619] width 47 height 21
click at [38, 312] on div at bounding box center [31, 311] width 21 height 21
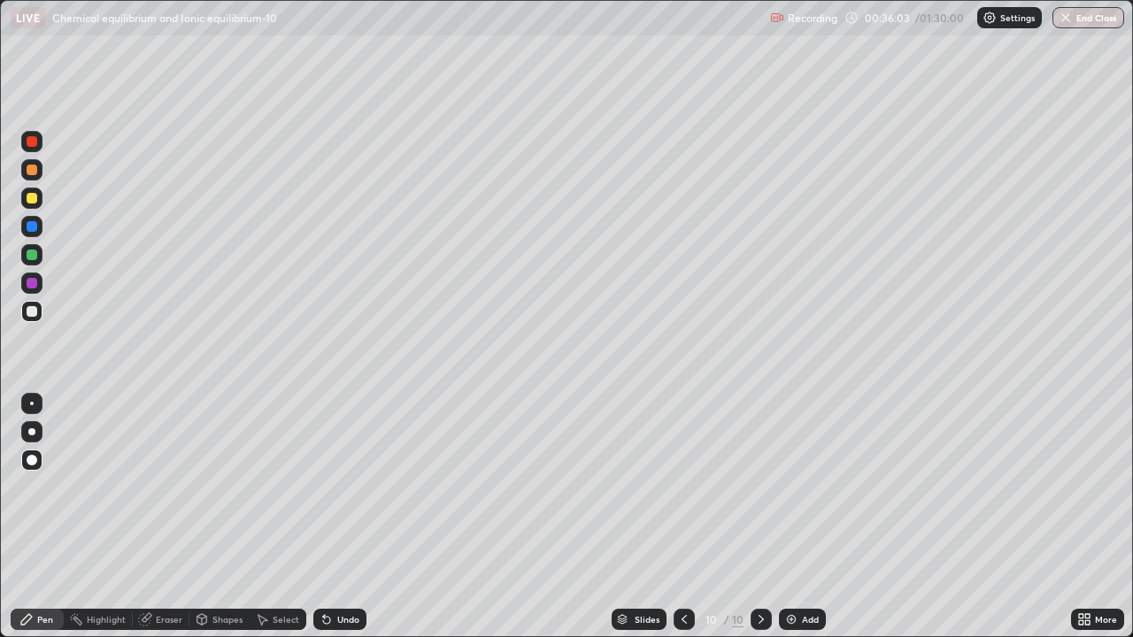
click at [803, 559] on div "Add" at bounding box center [802, 619] width 47 height 21
click at [683, 559] on icon at bounding box center [685, 619] width 14 height 14
click at [25, 226] on div at bounding box center [31, 226] width 21 height 21
click at [811, 559] on div "Add" at bounding box center [802, 619] width 47 height 21
click at [42, 559] on div "Pen" at bounding box center [45, 619] width 16 height 9
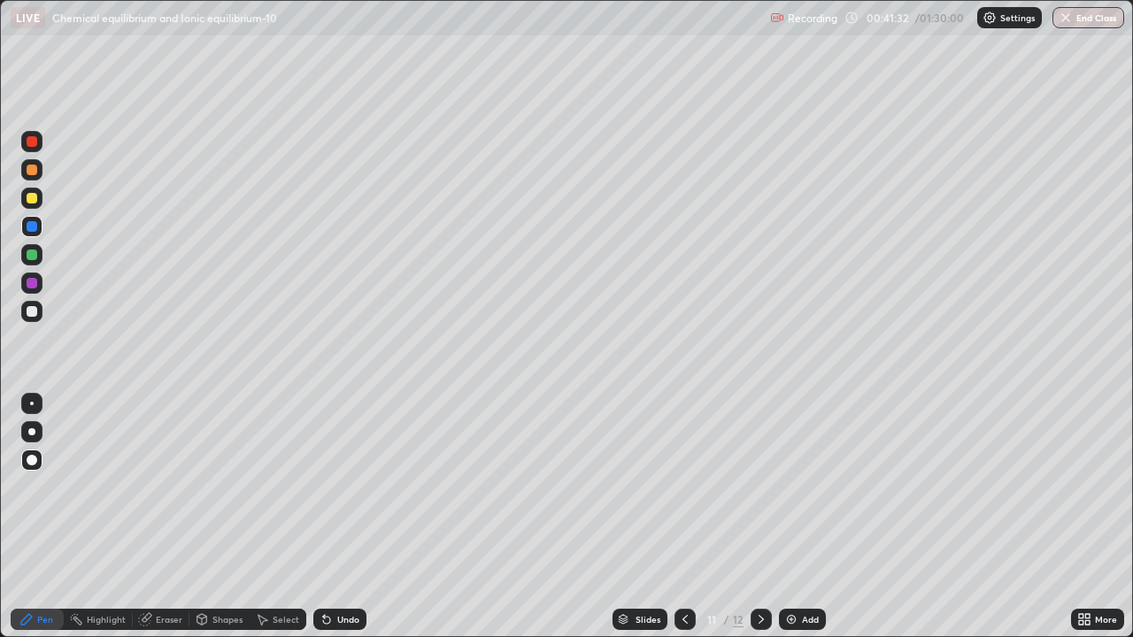
click at [30, 312] on div at bounding box center [32, 311] width 11 height 11
click at [35, 559] on div "Pen" at bounding box center [37, 619] width 53 height 21
click at [329, 559] on div "Undo" at bounding box center [339, 619] width 53 height 21
click at [332, 559] on div "Undo" at bounding box center [339, 619] width 53 height 21
click at [329, 559] on div "Undo" at bounding box center [339, 619] width 53 height 21
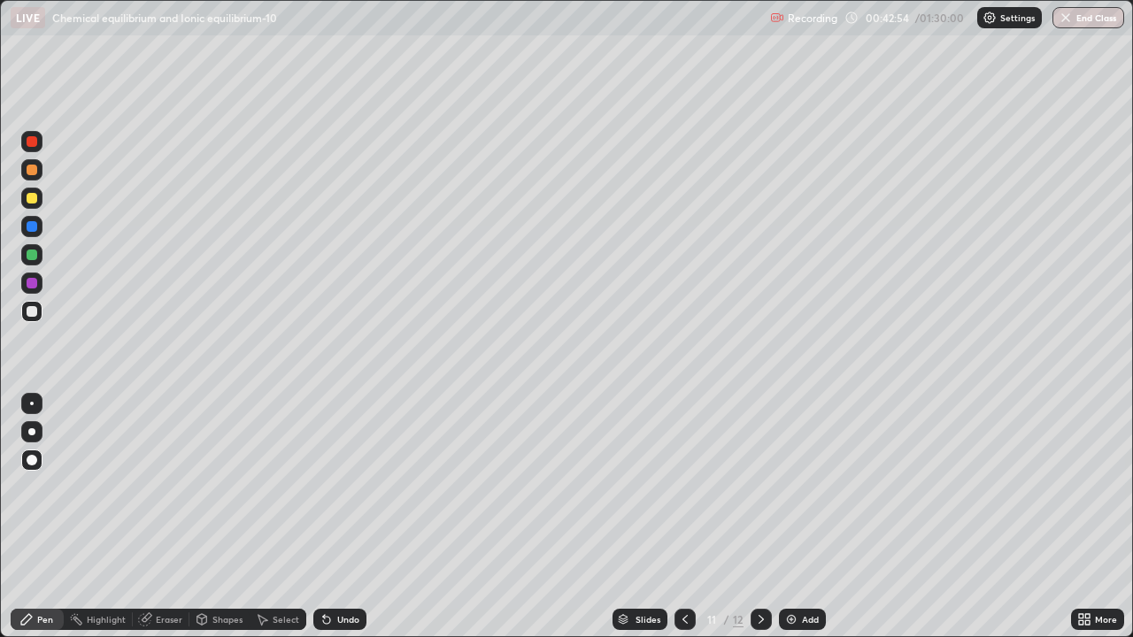
click at [796, 559] on img at bounding box center [791, 619] width 14 height 14
click at [327, 559] on icon at bounding box center [326, 620] width 7 height 7
click at [321, 559] on icon at bounding box center [326, 619] width 14 height 14
click at [323, 559] on icon at bounding box center [326, 620] width 7 height 7
click at [683, 559] on icon at bounding box center [685, 619] width 14 height 14
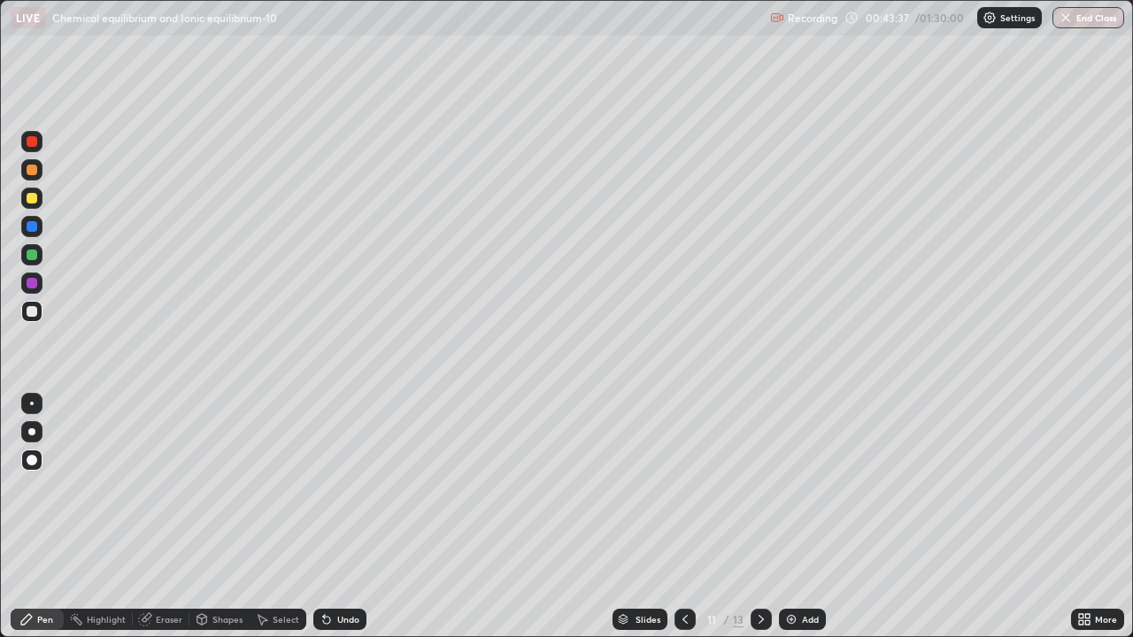
click at [686, 559] on div at bounding box center [684, 619] width 21 height 21
click at [758, 559] on icon at bounding box center [761, 619] width 14 height 14
click at [759, 559] on icon at bounding box center [761, 619] width 14 height 14
click at [802, 559] on div "Add" at bounding box center [810, 619] width 17 height 9
click at [35, 198] on div at bounding box center [32, 198] width 11 height 11
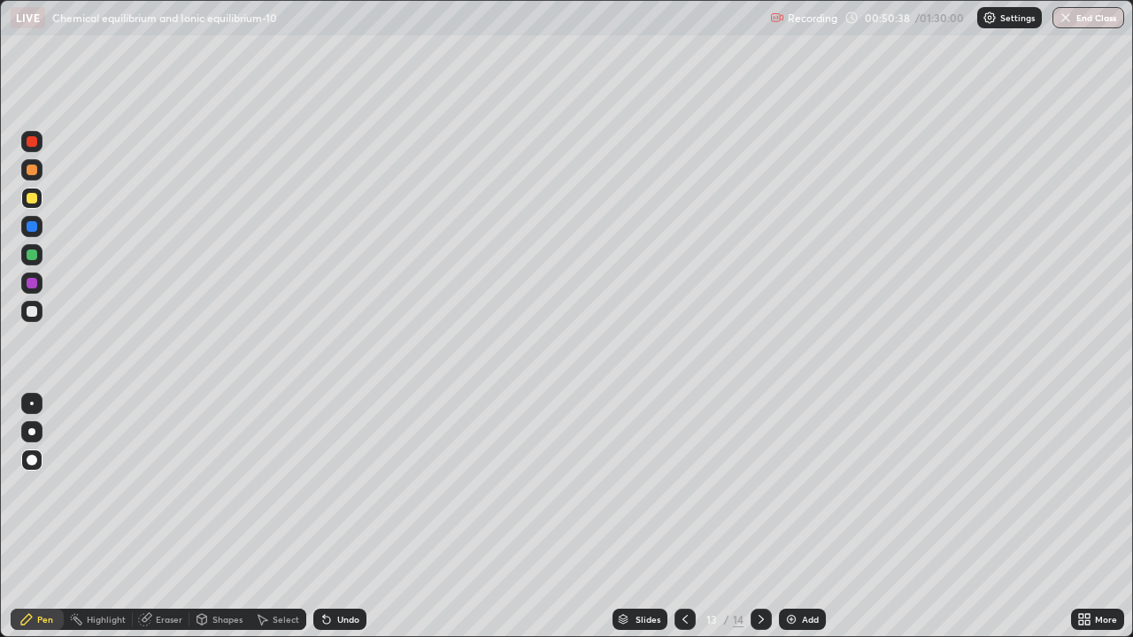
click at [30, 312] on div at bounding box center [32, 311] width 11 height 11
click at [346, 559] on div "Undo" at bounding box center [348, 619] width 22 height 9
click at [344, 559] on div "Undo" at bounding box center [339, 619] width 53 height 21
click at [36, 287] on div at bounding box center [32, 283] width 11 height 11
click at [34, 319] on div at bounding box center [31, 311] width 21 height 21
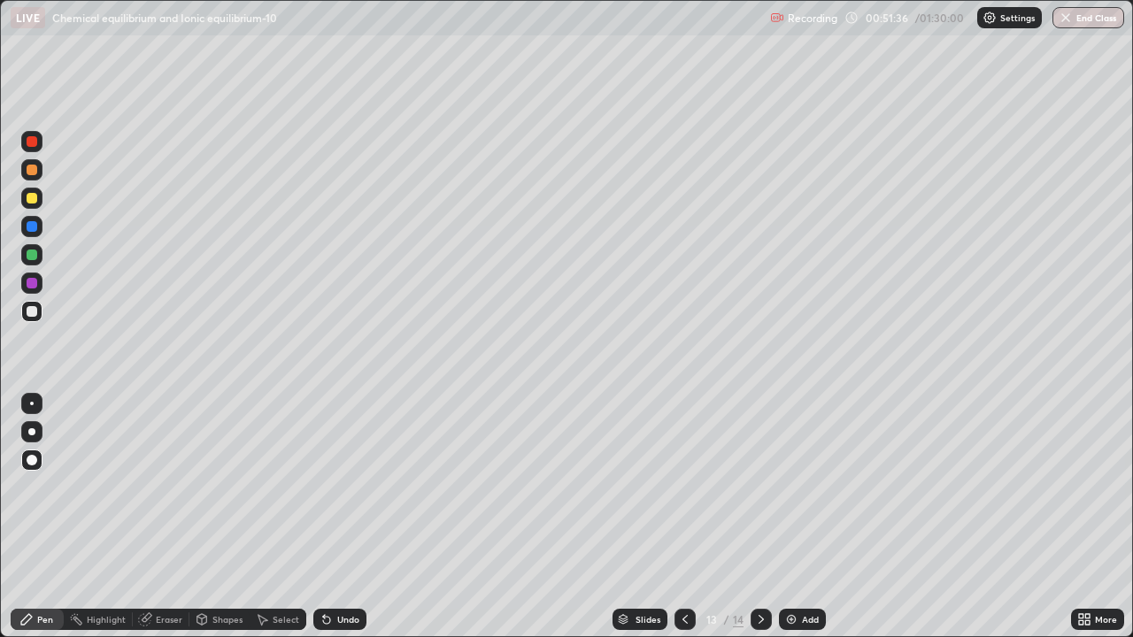
click at [168, 559] on div "Eraser" at bounding box center [169, 619] width 27 height 9
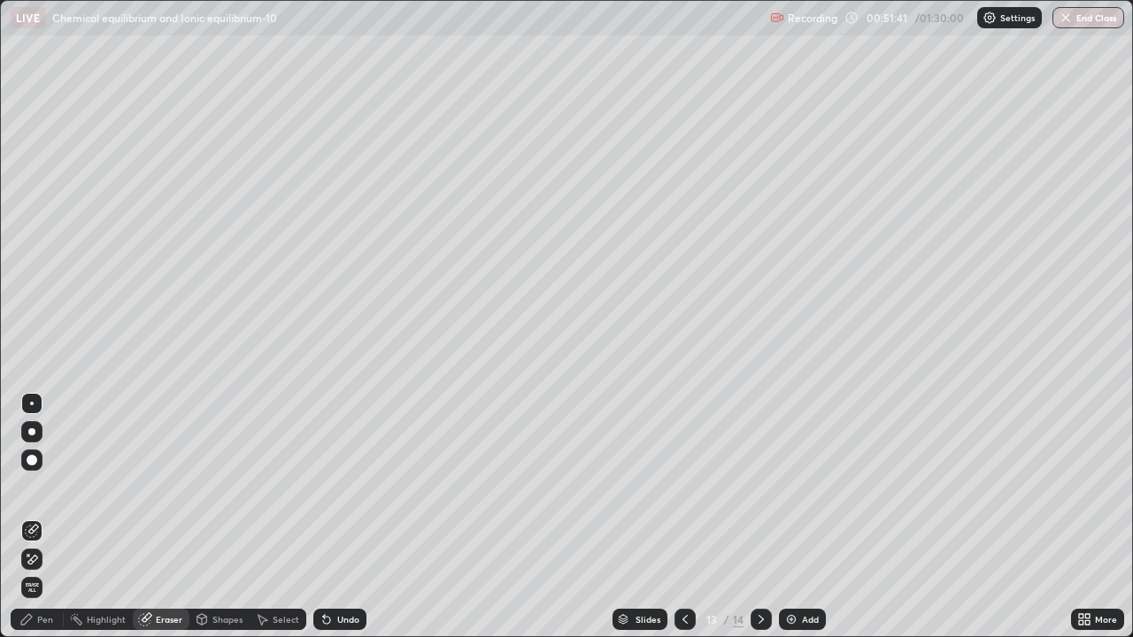
click at [42, 559] on div "Pen" at bounding box center [37, 619] width 53 height 21
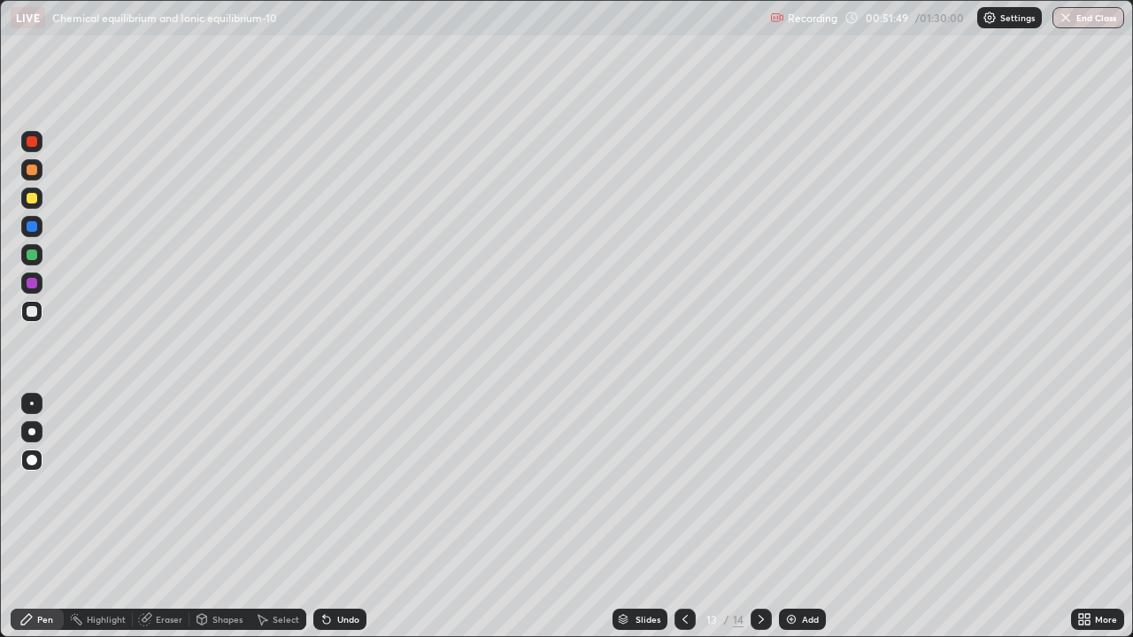
click at [38, 253] on div at bounding box center [31, 254] width 21 height 21
click at [35, 315] on div at bounding box center [32, 311] width 11 height 11
click at [805, 559] on div "Add" at bounding box center [802, 619] width 47 height 21
click at [685, 559] on div at bounding box center [684, 619] width 21 height 35
click at [763, 559] on icon at bounding box center [761, 619] width 14 height 14
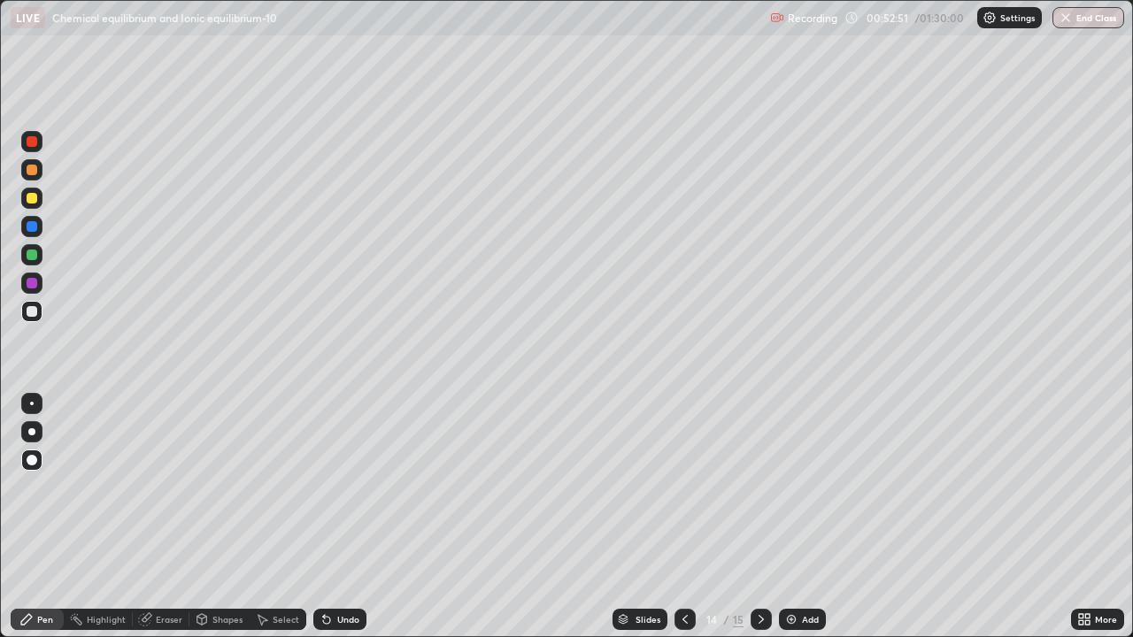
click at [681, 559] on icon at bounding box center [685, 619] width 14 height 14
click at [762, 559] on div at bounding box center [760, 619] width 21 height 21
click at [35, 197] on div at bounding box center [32, 198] width 11 height 11
click at [33, 201] on div at bounding box center [32, 198] width 11 height 11
click at [35, 224] on div at bounding box center [32, 226] width 11 height 11
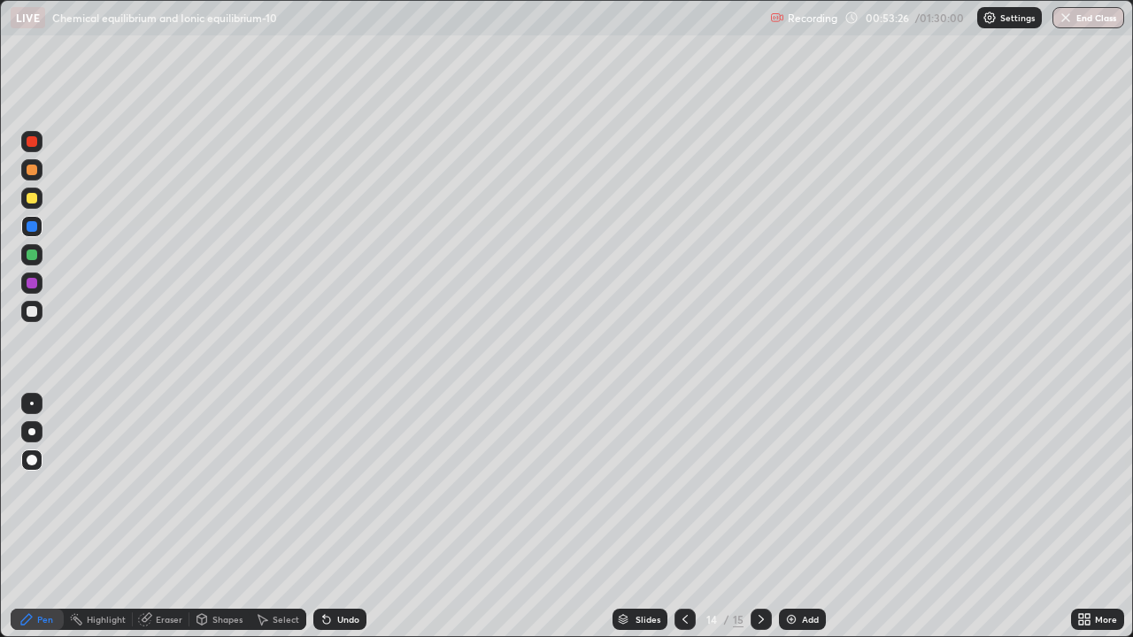
click at [682, 559] on icon at bounding box center [685, 619] width 14 height 14
click at [759, 559] on icon at bounding box center [761, 619] width 14 height 14
click at [685, 559] on div at bounding box center [684, 619] width 21 height 21
click at [37, 261] on div at bounding box center [31, 254] width 21 height 21
click at [763, 559] on div at bounding box center [760, 619] width 21 height 21
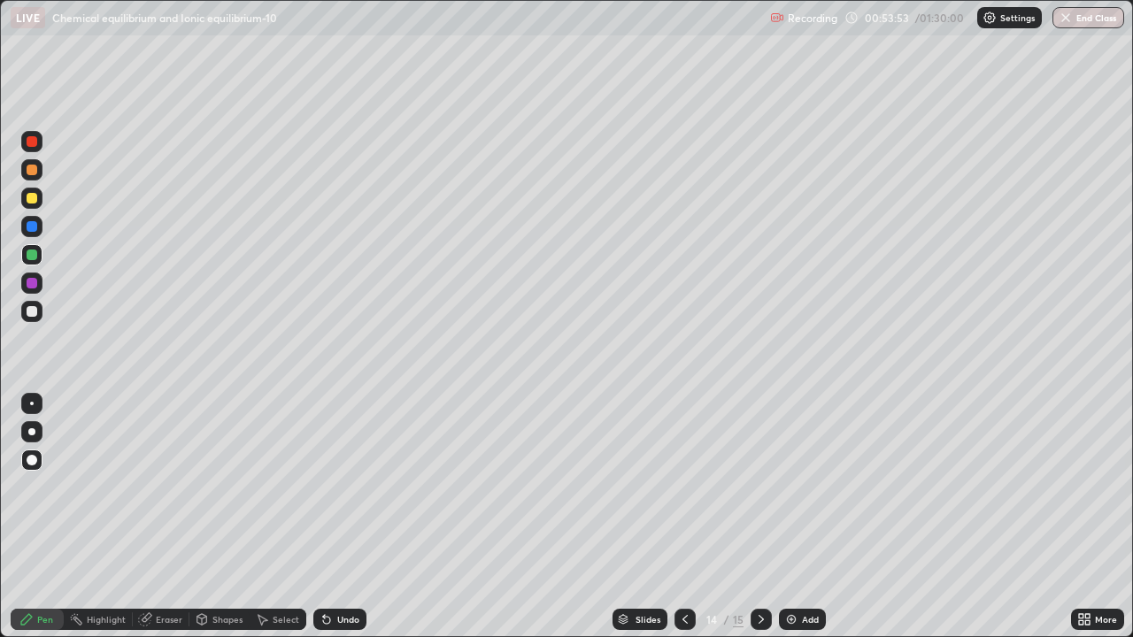
click at [35, 313] on div at bounding box center [32, 311] width 11 height 11
click at [37, 263] on div at bounding box center [31, 254] width 21 height 21
click at [33, 281] on div at bounding box center [32, 283] width 11 height 11
click at [682, 559] on icon at bounding box center [685, 619] width 14 height 14
click at [762, 559] on icon at bounding box center [761, 619] width 14 height 14
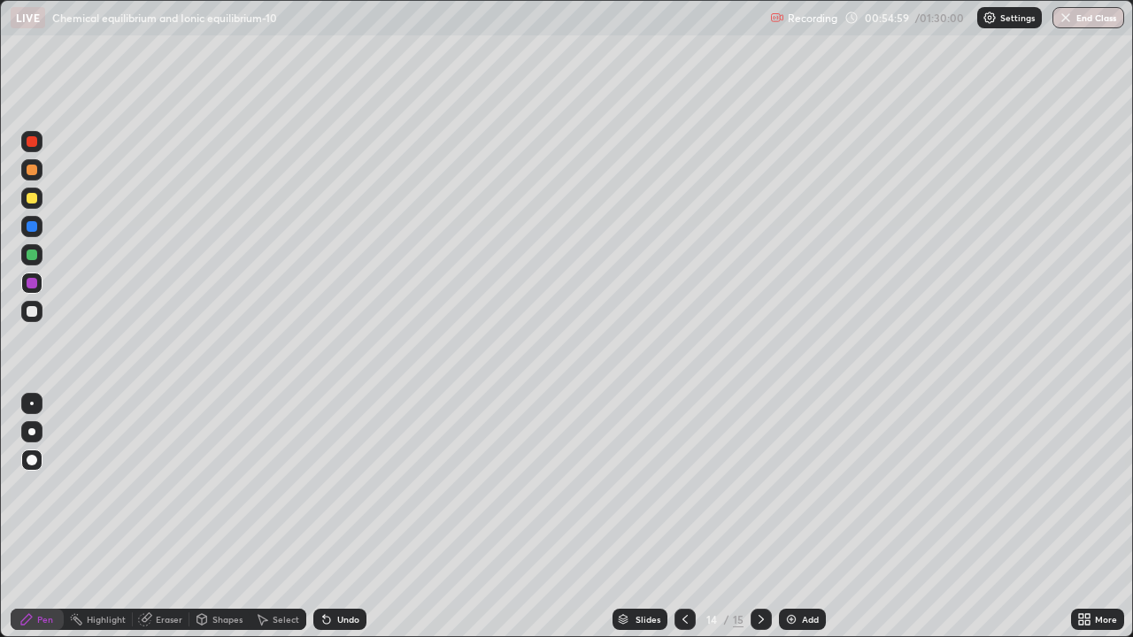
click at [34, 318] on div at bounding box center [31, 311] width 21 height 21
click at [334, 559] on div "Undo" at bounding box center [339, 619] width 53 height 21
click at [325, 559] on icon at bounding box center [326, 619] width 14 height 14
click at [333, 559] on div "Undo" at bounding box center [339, 619] width 53 height 21
click at [164, 559] on div "Eraser" at bounding box center [169, 619] width 27 height 9
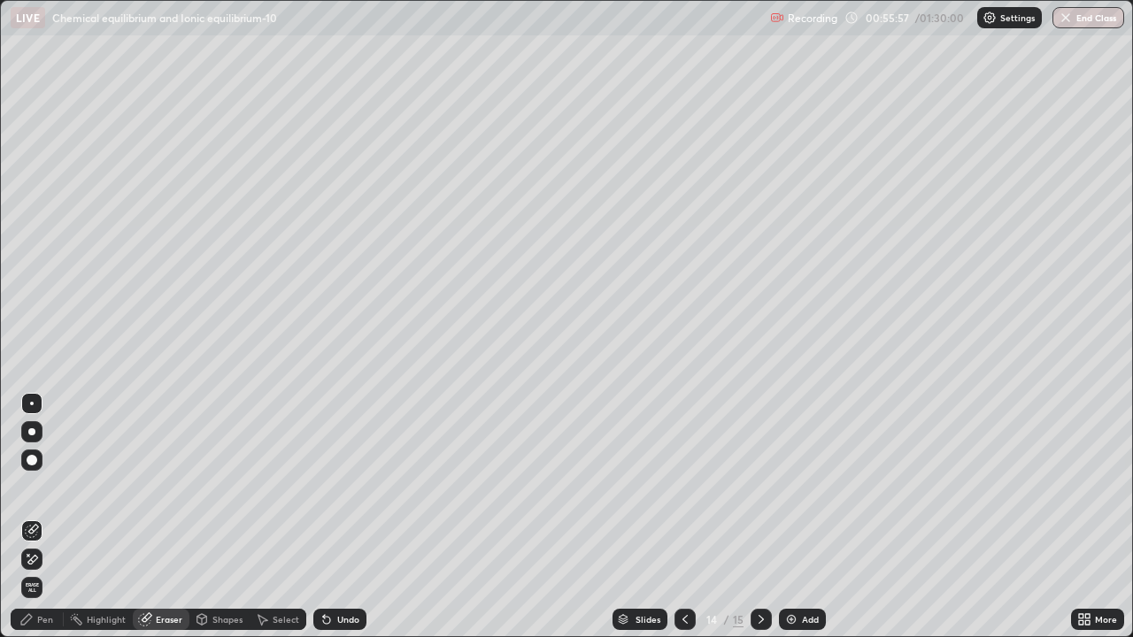
click at [53, 559] on div "Pen" at bounding box center [37, 619] width 53 height 21
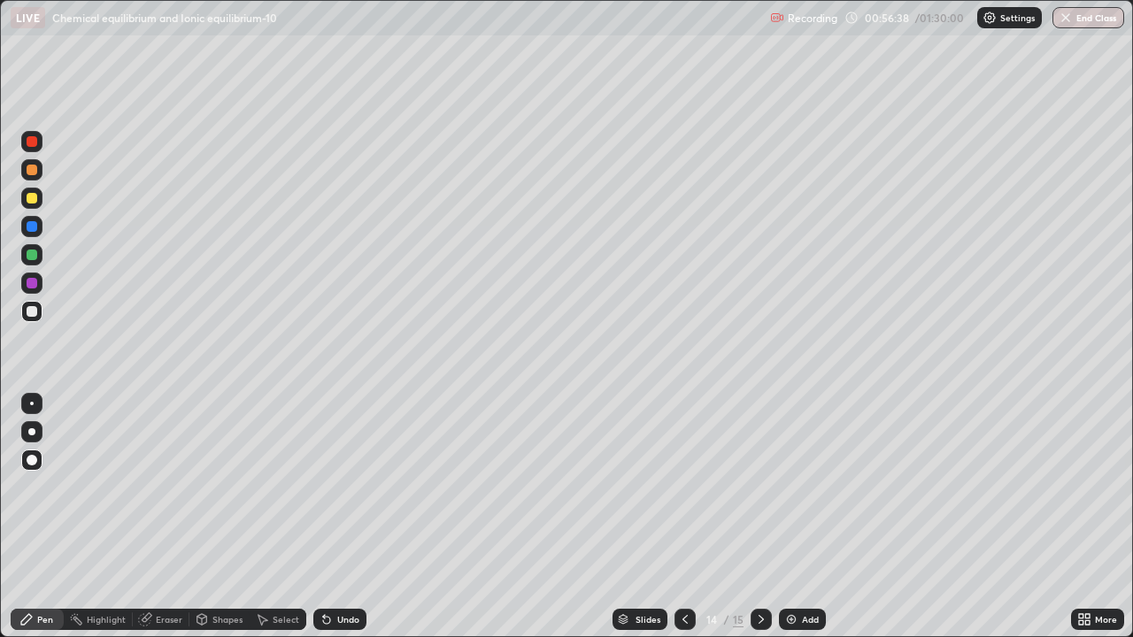
click at [812, 559] on div "Add" at bounding box center [802, 619] width 47 height 21
click at [681, 559] on icon at bounding box center [685, 619] width 14 height 14
click at [759, 559] on icon at bounding box center [761, 619] width 14 height 14
click at [683, 559] on icon at bounding box center [685, 619] width 14 height 14
click at [759, 559] on icon at bounding box center [761, 619] width 14 height 14
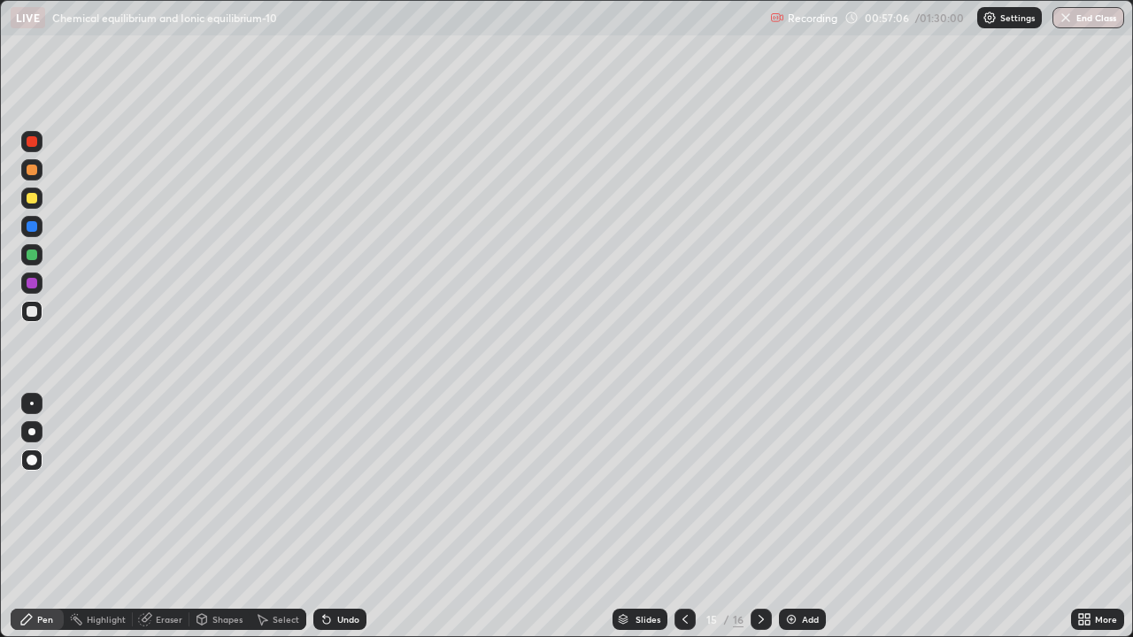
click at [169, 559] on div "Eraser" at bounding box center [169, 619] width 27 height 9
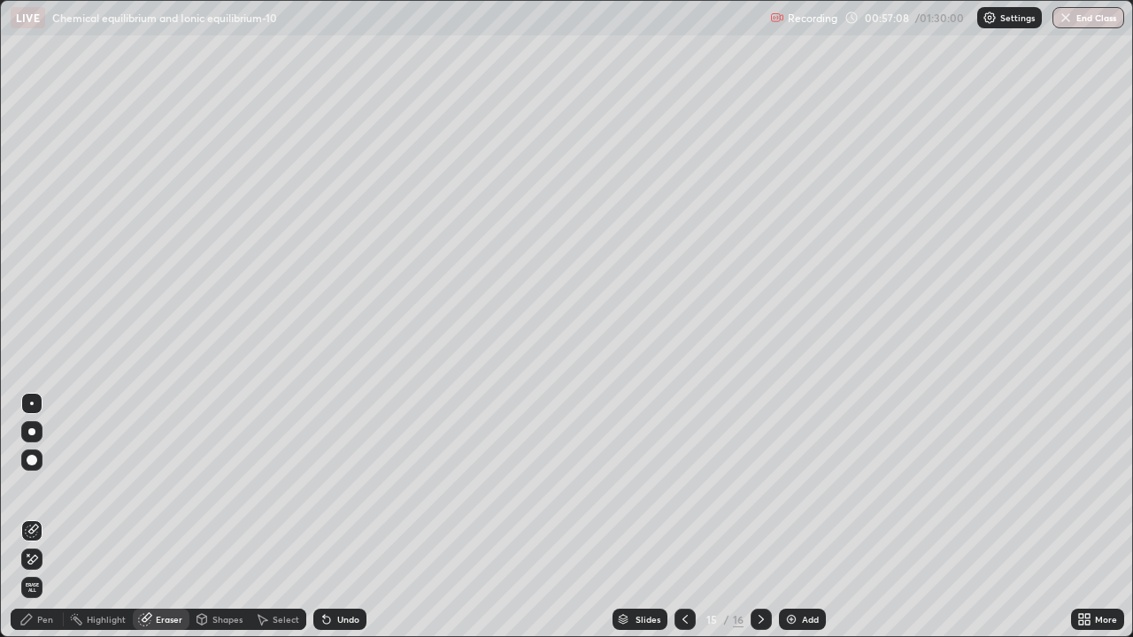
click at [44, 559] on div "Pen" at bounding box center [45, 619] width 16 height 9
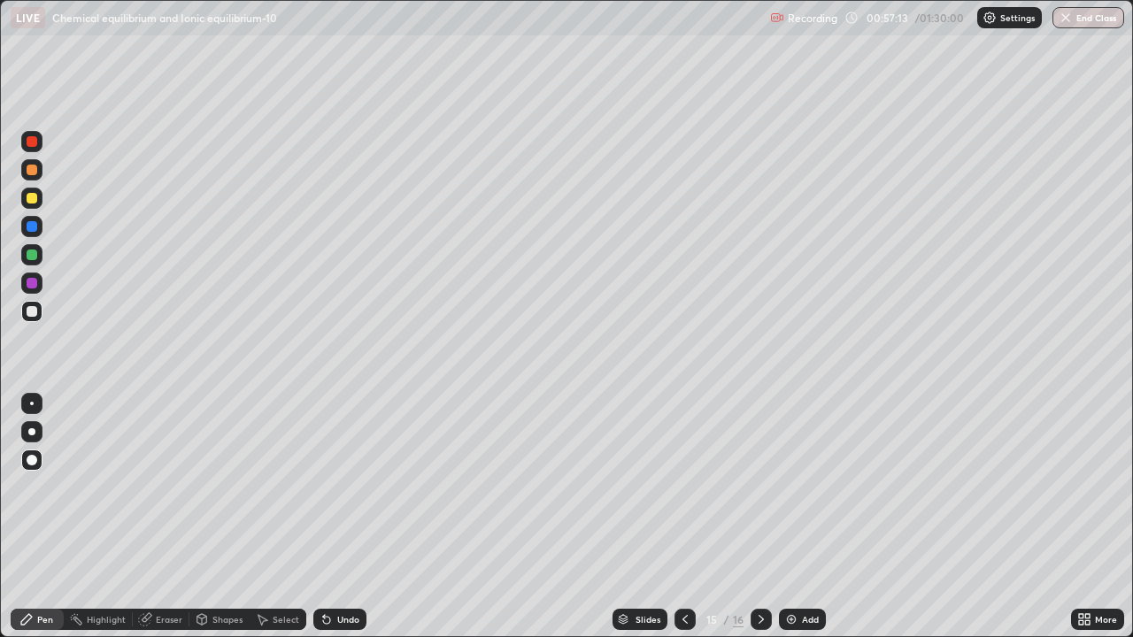
click at [683, 559] on div at bounding box center [684, 619] width 21 height 21
click at [166, 559] on div "Eraser" at bounding box center [169, 619] width 27 height 9
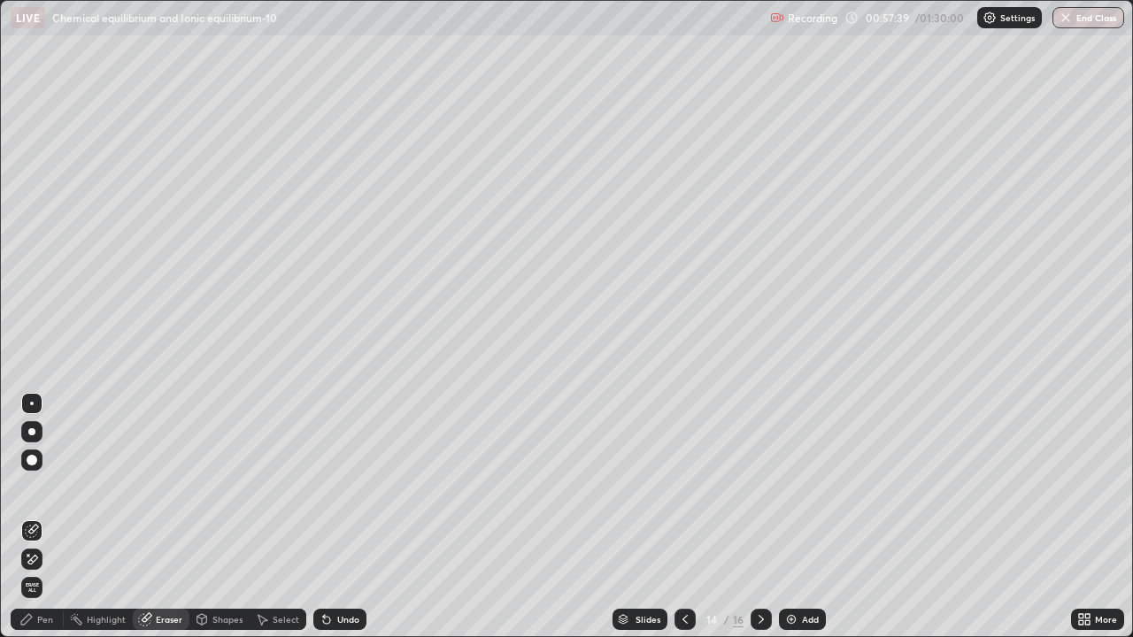
click at [44, 559] on div "Pen" at bounding box center [45, 619] width 16 height 9
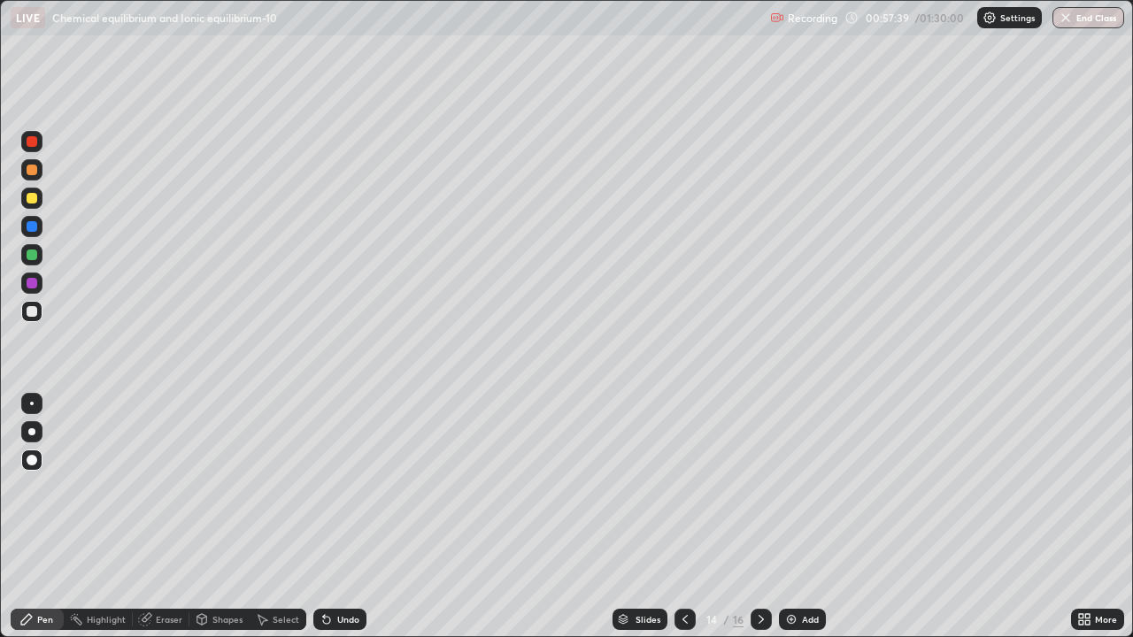
click at [42, 559] on div "Pen" at bounding box center [37, 619] width 53 height 21
click at [157, 559] on div "Eraser" at bounding box center [169, 619] width 27 height 9
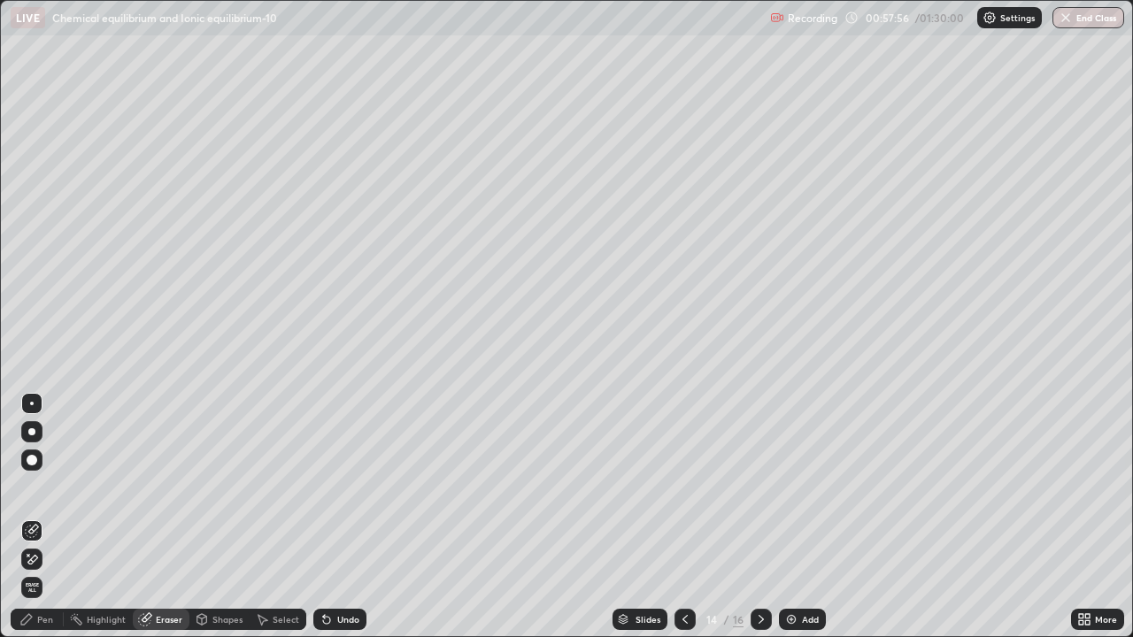
click at [50, 559] on div "Pen" at bounding box center [45, 619] width 16 height 9
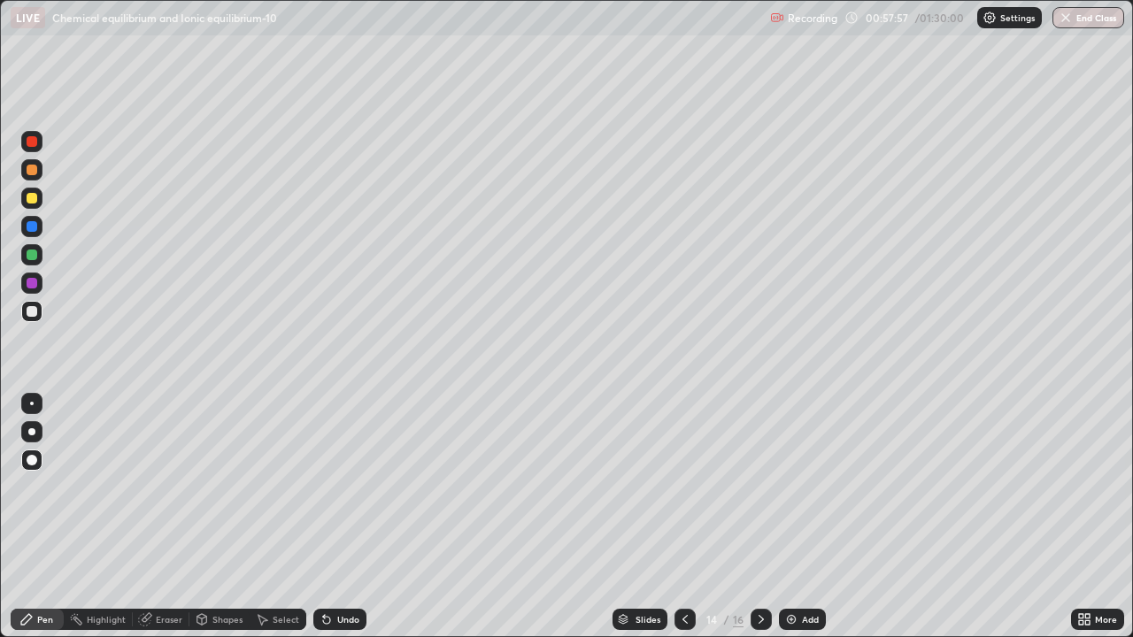
click at [45, 559] on div "Pen" at bounding box center [37, 619] width 53 height 21
click at [759, 559] on icon at bounding box center [761, 619] width 14 height 14
click at [167, 559] on div "Eraser" at bounding box center [161, 619] width 57 height 21
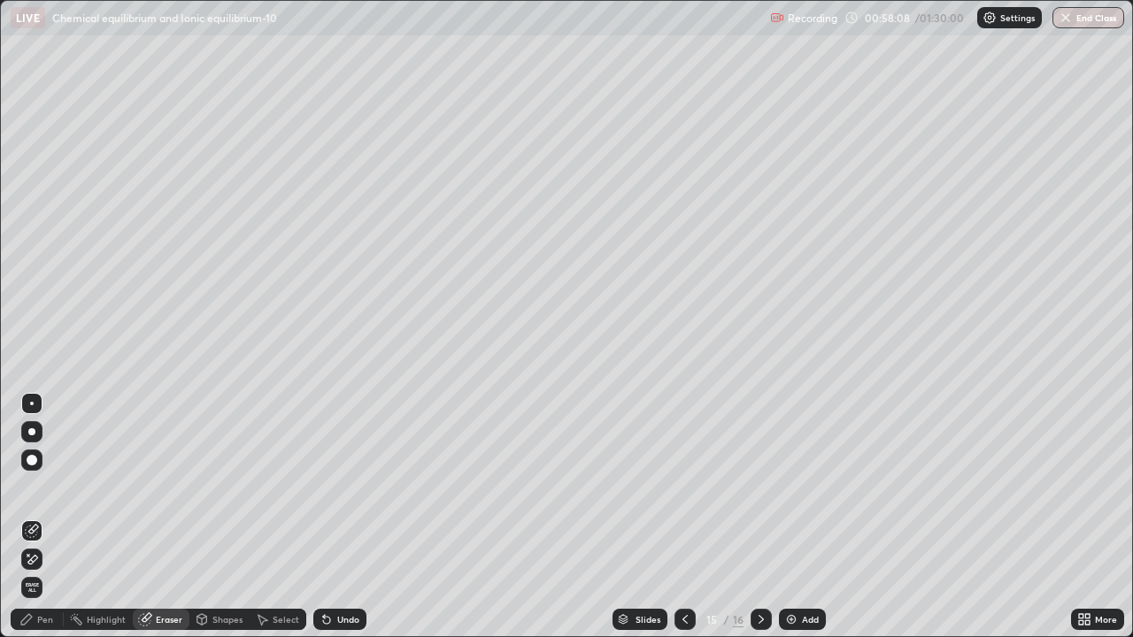
click at [29, 559] on span "Erase all" at bounding box center [31, 587] width 19 height 11
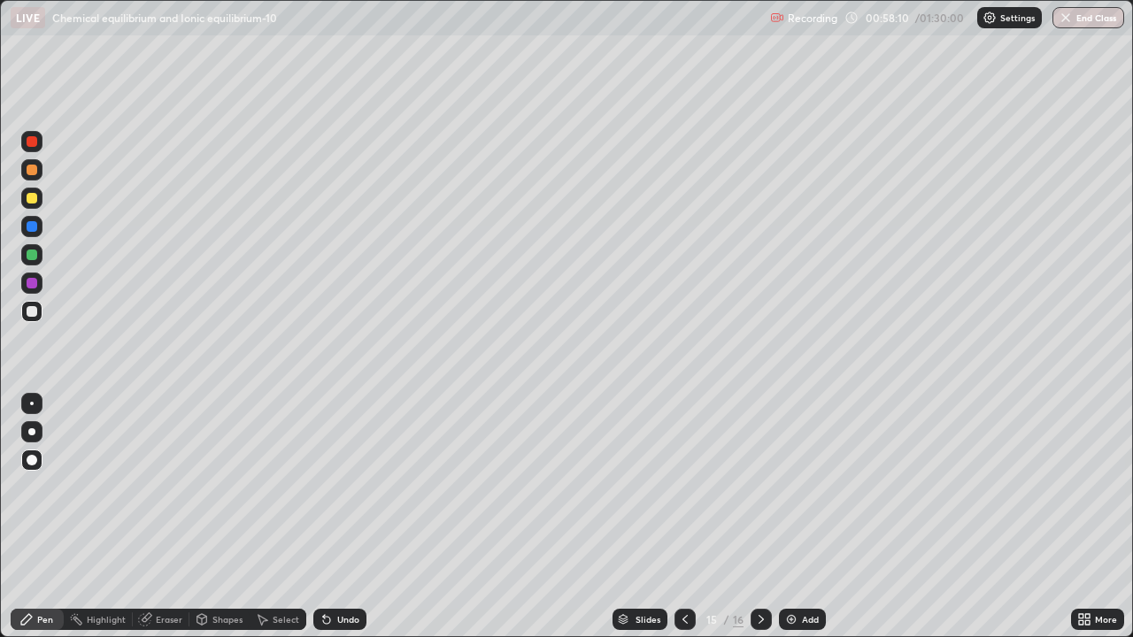
click at [340, 559] on div "Undo" at bounding box center [348, 619] width 22 height 9
click at [683, 559] on icon at bounding box center [685, 619] width 14 height 14
click at [757, 559] on div at bounding box center [760, 619] width 21 height 21
click at [679, 559] on div at bounding box center [684, 619] width 21 height 21
click at [759, 559] on icon at bounding box center [760, 619] width 5 height 9
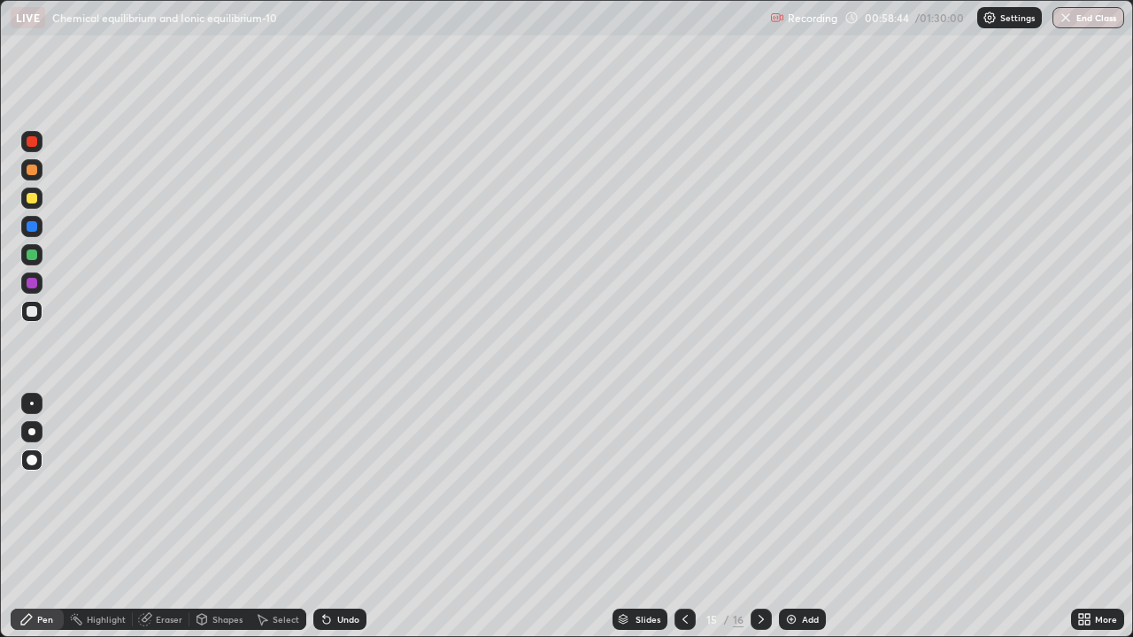
click at [675, 559] on div at bounding box center [684, 619] width 21 height 21
click at [759, 559] on icon at bounding box center [761, 619] width 14 height 14
click at [38, 281] on div at bounding box center [31, 283] width 21 height 21
click at [352, 559] on div "Undo" at bounding box center [348, 619] width 22 height 9
click at [350, 559] on div "Undo" at bounding box center [348, 619] width 22 height 9
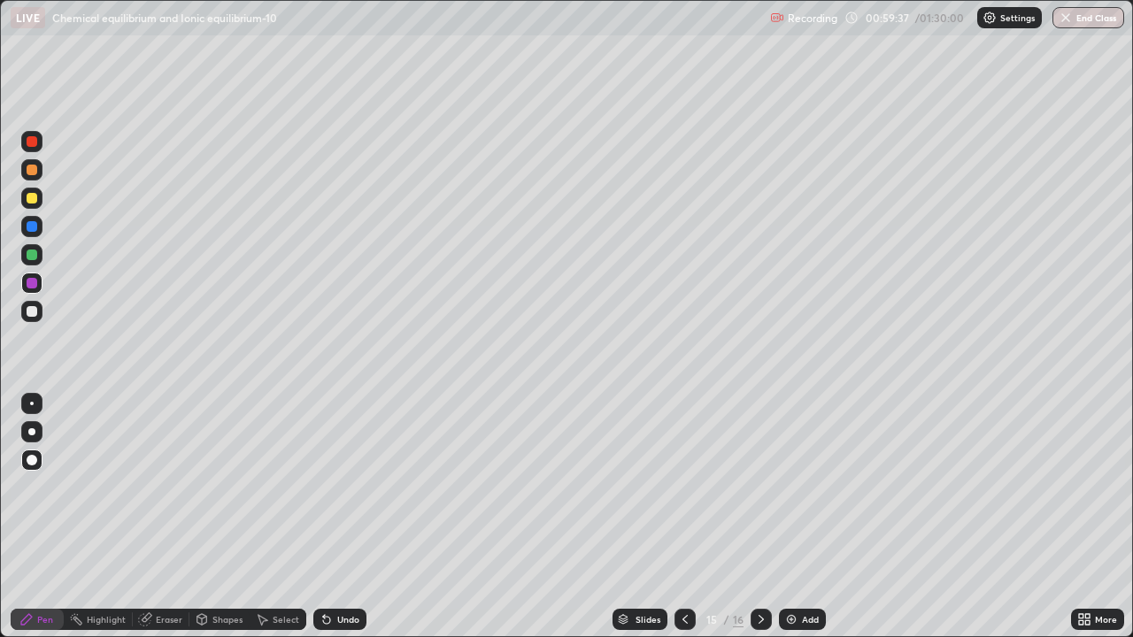
click at [350, 559] on div "Undo" at bounding box center [348, 619] width 22 height 9
click at [338, 559] on div "Undo" at bounding box center [339, 619] width 53 height 21
click at [329, 559] on div "Undo" at bounding box center [339, 619] width 53 height 21
click at [331, 559] on div "Undo" at bounding box center [339, 619] width 53 height 21
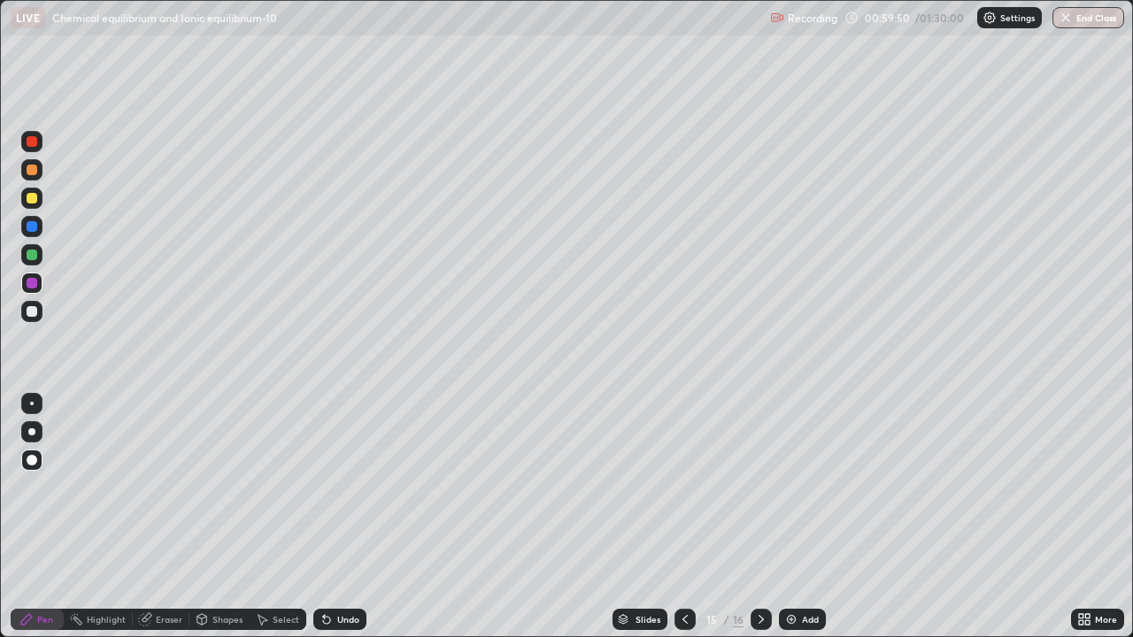
click at [808, 559] on div "Add" at bounding box center [802, 619] width 47 height 21
click at [340, 559] on div "Undo" at bounding box center [348, 619] width 22 height 9
click at [324, 559] on icon at bounding box center [326, 619] width 14 height 14
click at [40, 315] on div at bounding box center [31, 311] width 21 height 21
click at [681, 559] on icon at bounding box center [685, 619] width 14 height 14
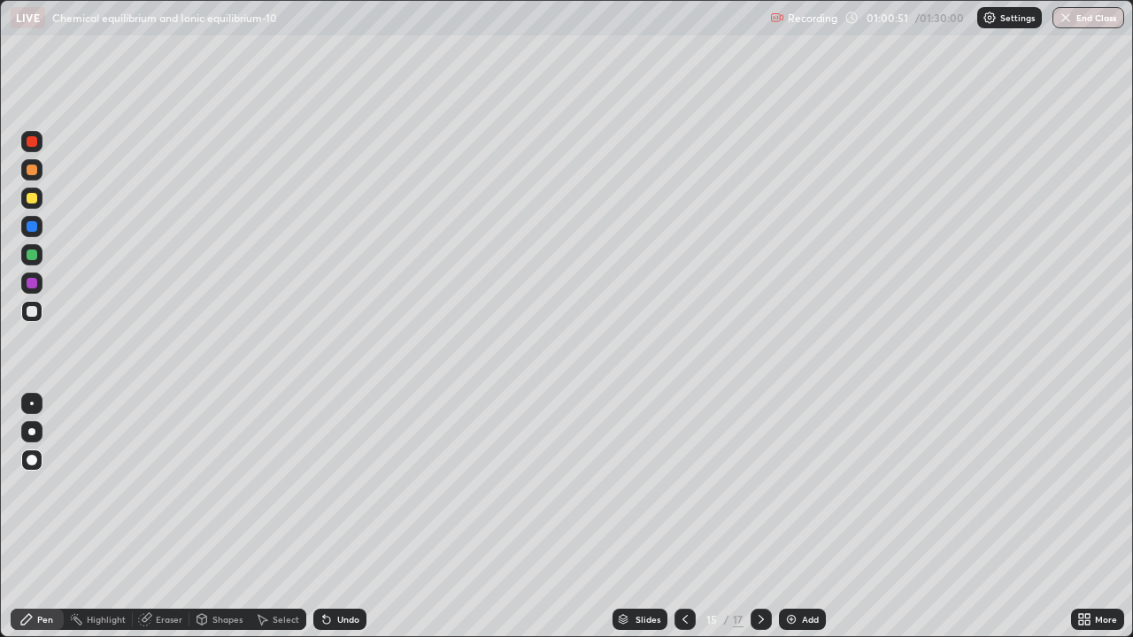
click at [683, 559] on icon at bounding box center [685, 619] width 14 height 14
click at [685, 559] on icon at bounding box center [685, 619] width 14 height 14
click at [758, 559] on icon at bounding box center [761, 619] width 14 height 14
click at [761, 559] on icon at bounding box center [761, 619] width 14 height 14
click at [675, 559] on div at bounding box center [684, 619] width 21 height 21
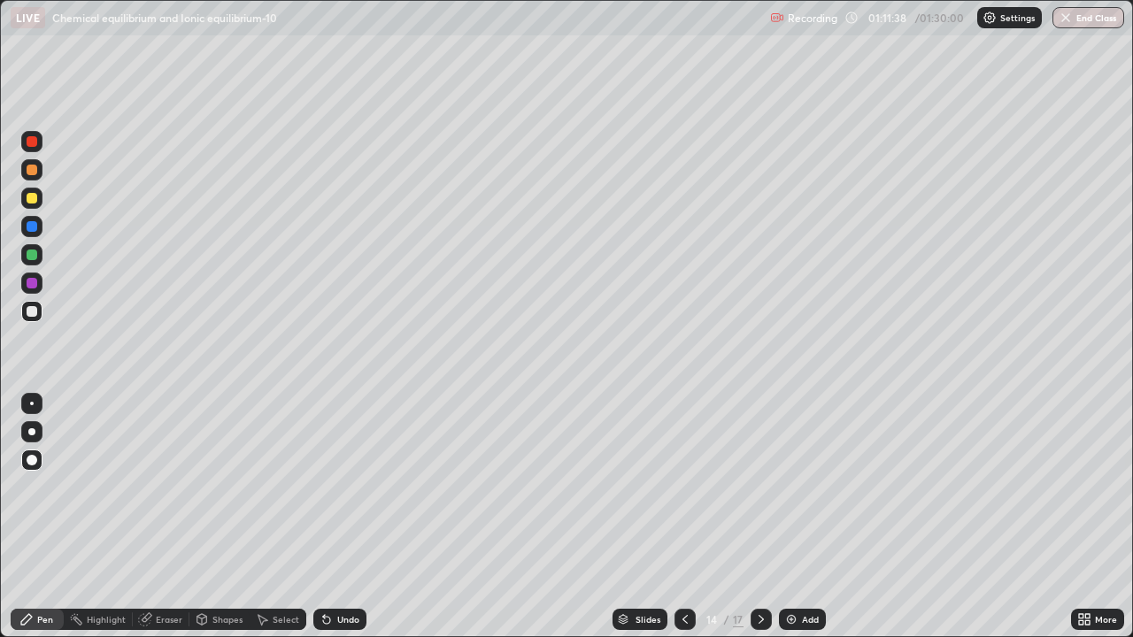
click at [763, 559] on div at bounding box center [760, 619] width 21 height 21
click at [765, 559] on div at bounding box center [760, 619] width 21 height 21
click at [685, 559] on icon at bounding box center [685, 619] width 14 height 14
click at [763, 559] on div at bounding box center [760, 619] width 21 height 21
click at [791, 559] on img at bounding box center [791, 619] width 14 height 14
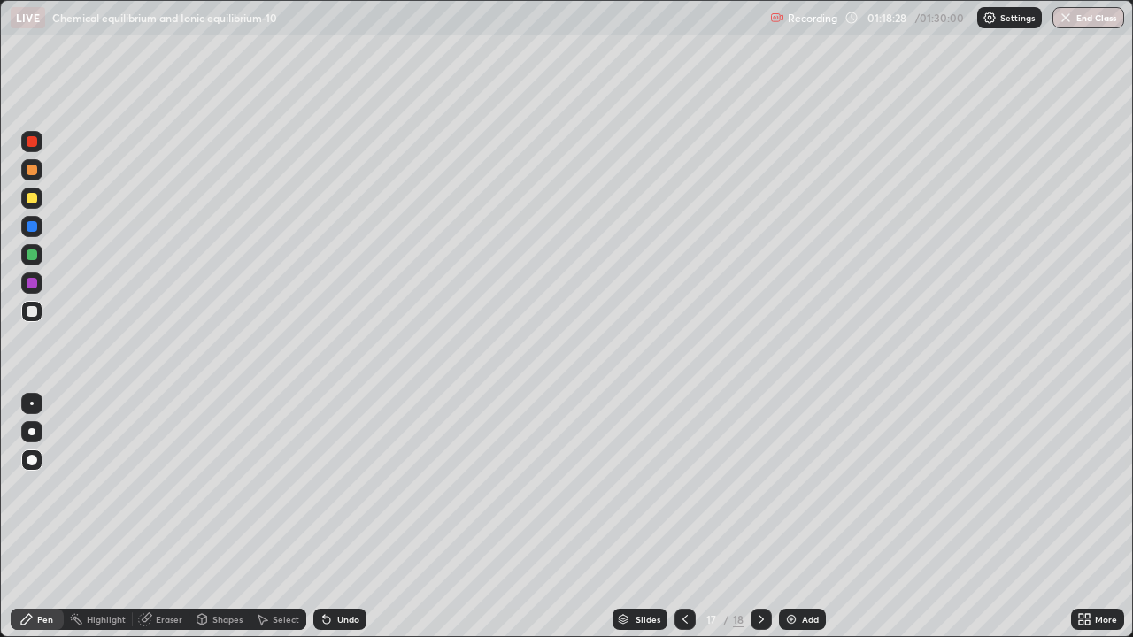
click at [808, 559] on div "Add" at bounding box center [802, 619] width 47 height 21
click at [35, 201] on div at bounding box center [32, 198] width 11 height 11
click at [218, 559] on div "Shapes" at bounding box center [227, 619] width 30 height 9
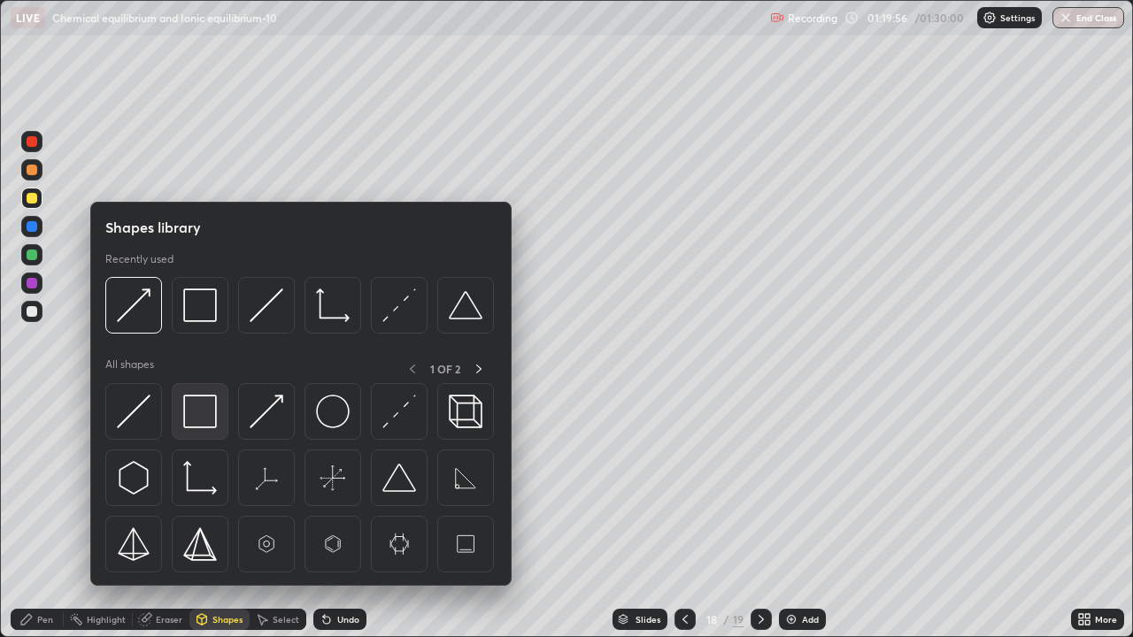
click at [201, 416] on img at bounding box center [200, 412] width 34 height 34
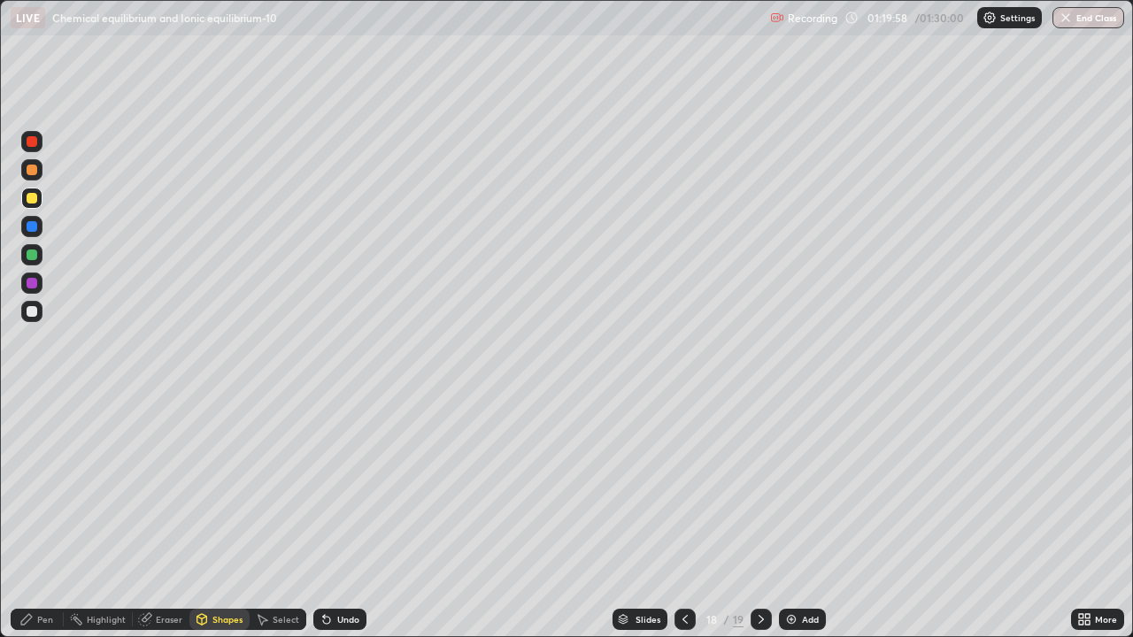
click at [46, 559] on div "Pen" at bounding box center [45, 619] width 16 height 9
click at [32, 311] on div at bounding box center [32, 311] width 11 height 11
click at [225, 559] on div "Shapes" at bounding box center [219, 619] width 60 height 21
click at [35, 252] on div at bounding box center [32, 255] width 11 height 11
click at [223, 559] on div "Shapes" at bounding box center [219, 619] width 60 height 21
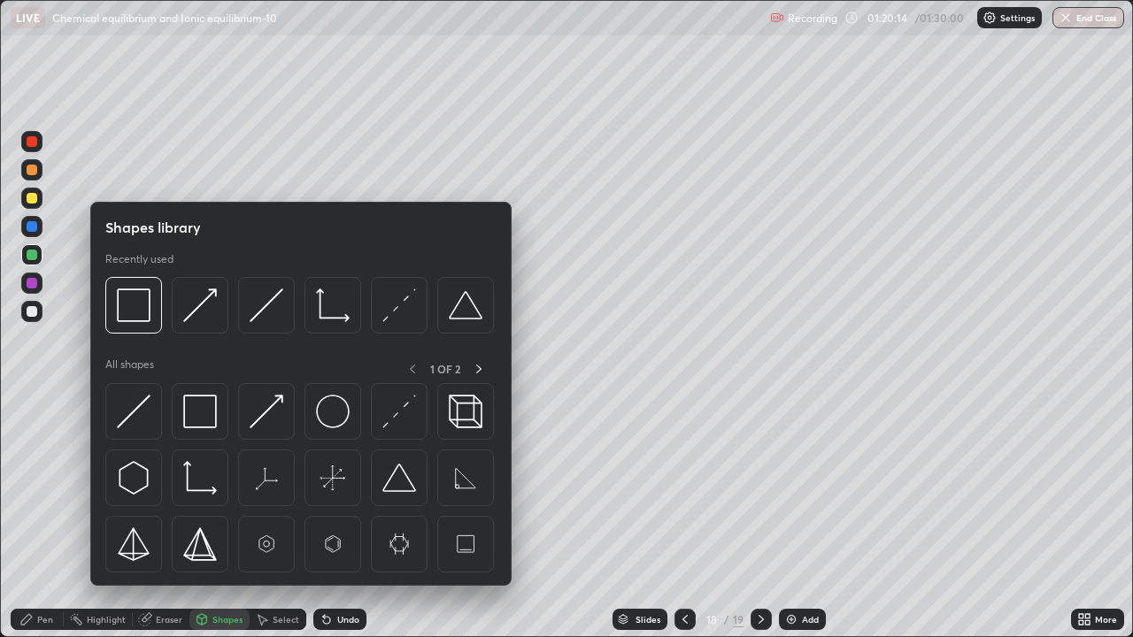
click at [396, 422] on img at bounding box center [399, 412] width 34 height 34
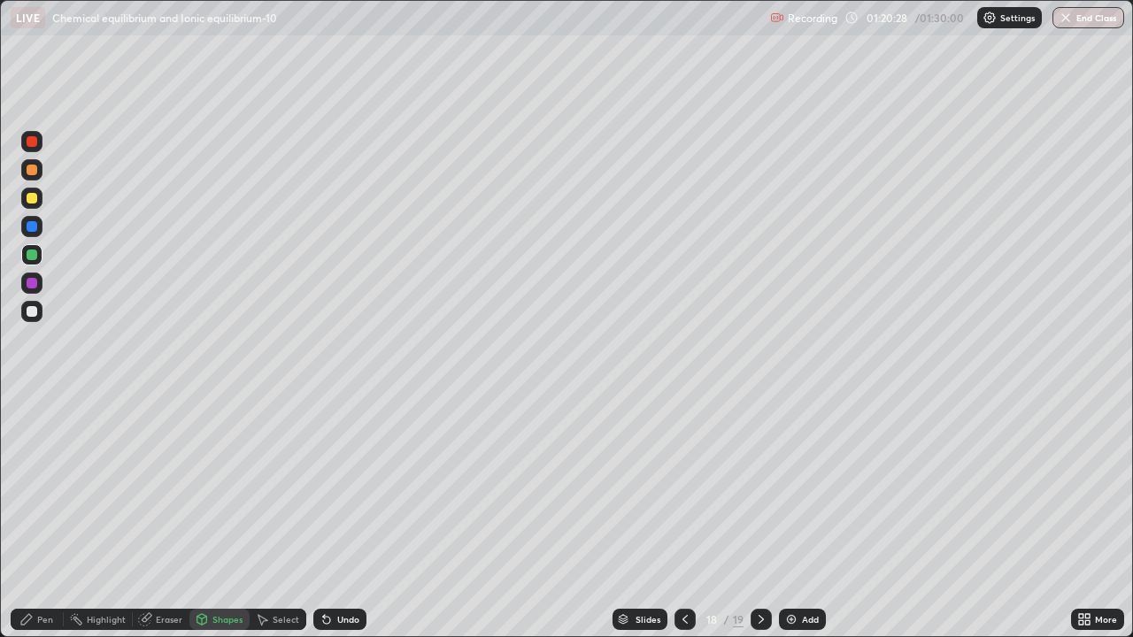
click at [29, 315] on div at bounding box center [32, 311] width 11 height 11
click at [338, 559] on div "Undo" at bounding box center [339, 619] width 53 height 21
click at [50, 559] on div "Pen" at bounding box center [37, 619] width 53 height 21
click at [25, 252] on div at bounding box center [31, 254] width 21 height 21
click at [804, 559] on div "Add" at bounding box center [802, 619] width 47 height 21
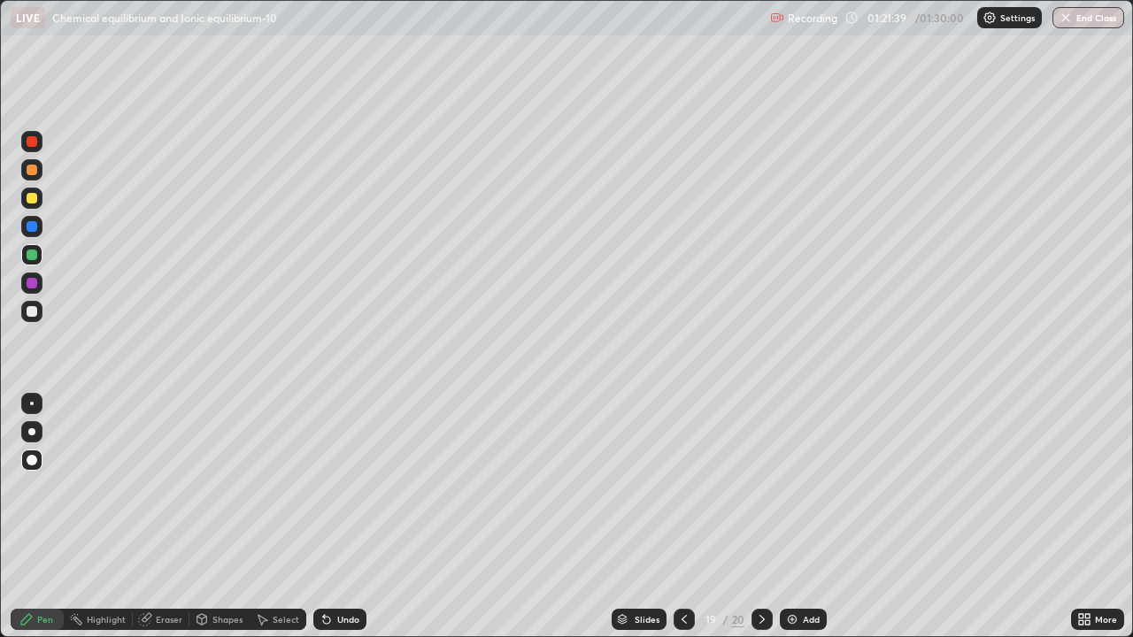
click at [677, 559] on icon at bounding box center [684, 619] width 14 height 14
click at [760, 559] on icon at bounding box center [762, 619] width 14 height 14
click at [337, 559] on div "Undo" at bounding box center [348, 619] width 22 height 9
click at [32, 319] on div at bounding box center [31, 311] width 21 height 21
click at [33, 250] on div at bounding box center [32, 255] width 11 height 11
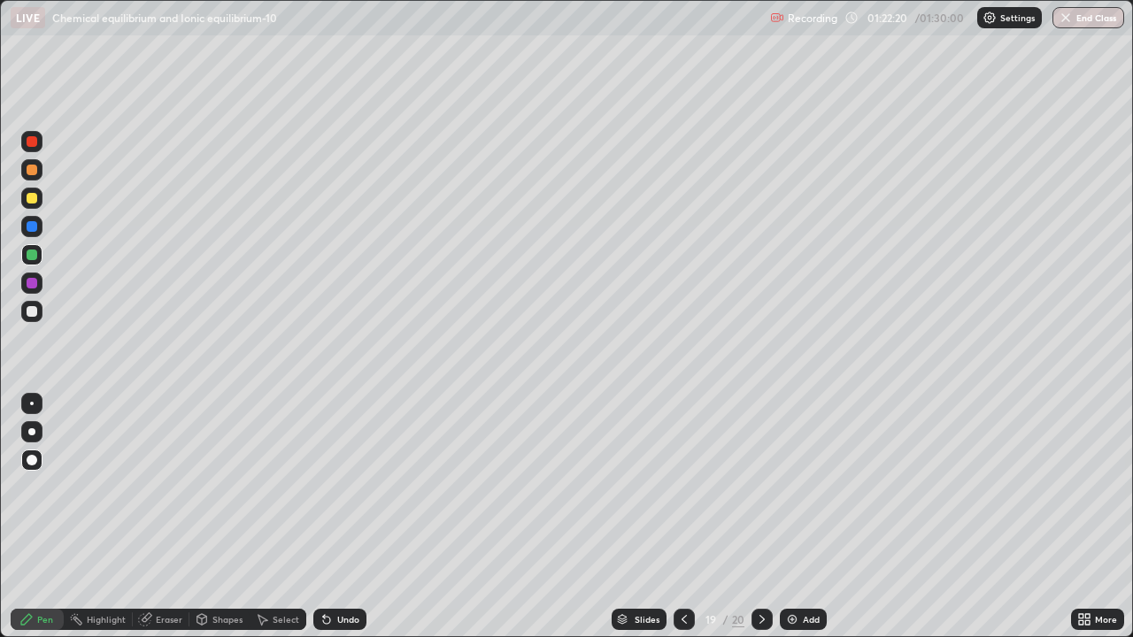
click at [349, 559] on div "Undo" at bounding box center [339, 619] width 53 height 21
click at [34, 286] on div at bounding box center [32, 283] width 11 height 11
click at [677, 559] on div at bounding box center [683, 619] width 21 height 21
click at [761, 559] on icon at bounding box center [762, 619] width 14 height 14
click at [683, 559] on icon at bounding box center [684, 619] width 14 height 14
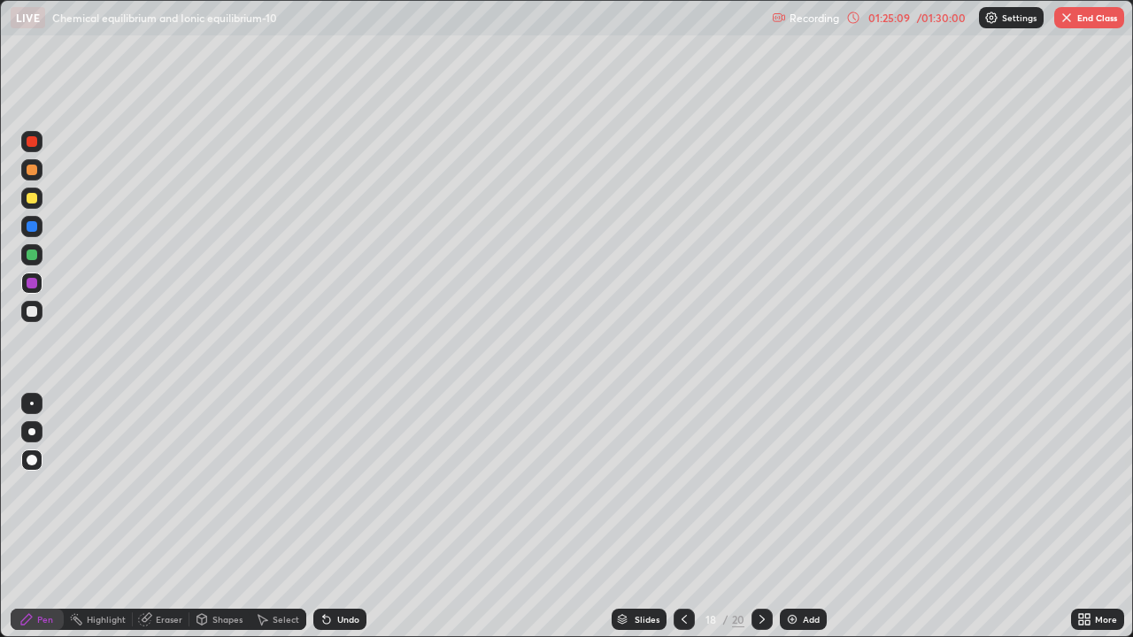
click at [763, 559] on icon at bounding box center [762, 619] width 14 height 14
click at [30, 312] on div at bounding box center [32, 311] width 11 height 11
click at [794, 559] on div "Add" at bounding box center [803, 619] width 47 height 21
click at [35, 200] on div at bounding box center [32, 198] width 11 height 11
click at [332, 559] on div "Undo" at bounding box center [339, 619] width 53 height 21
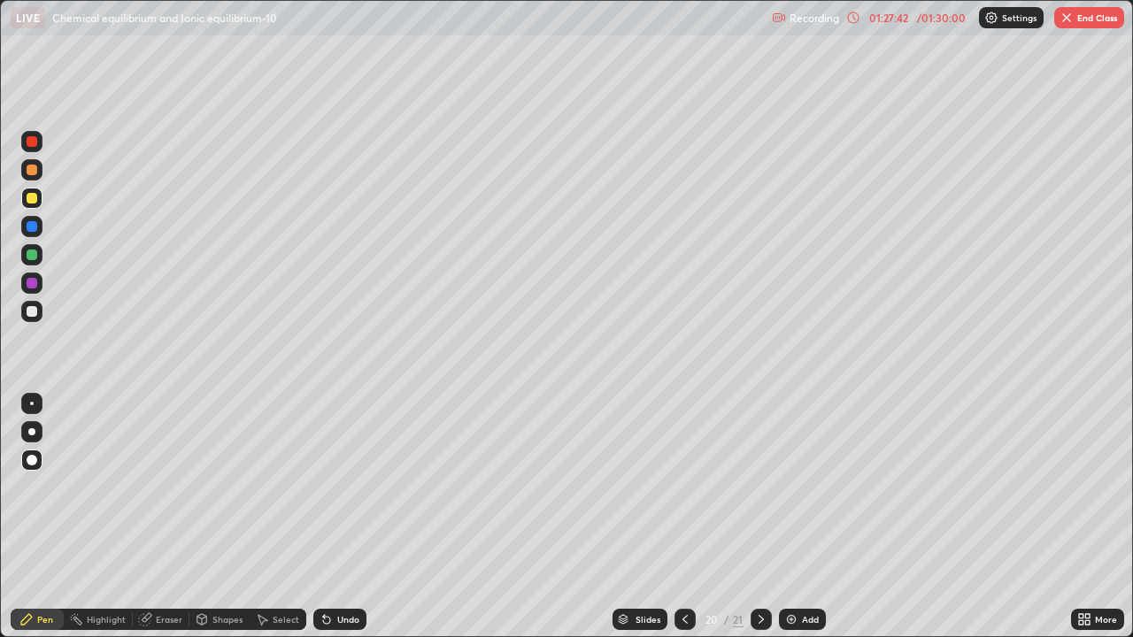
click at [29, 261] on div at bounding box center [31, 254] width 21 height 21
click at [27, 200] on div at bounding box center [32, 198] width 11 height 11
click at [27, 227] on div at bounding box center [32, 226] width 11 height 11
click at [358, 559] on div "Undo" at bounding box center [339, 619] width 53 height 21
click at [345, 559] on div "Undo" at bounding box center [339, 619] width 53 height 21
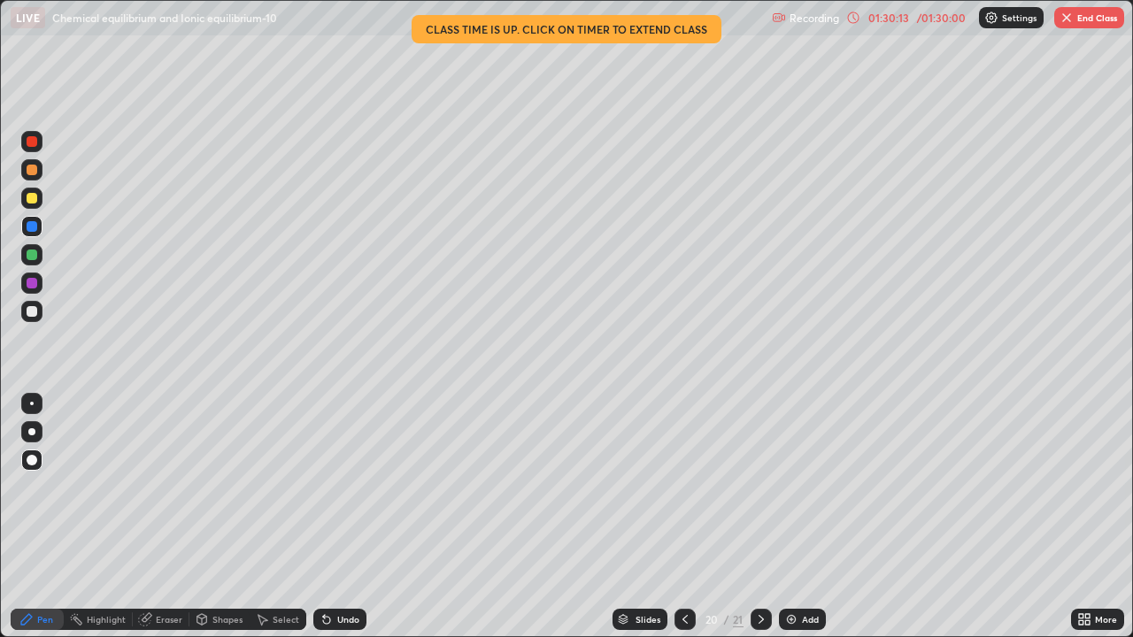
click at [40, 256] on div at bounding box center [31, 254] width 21 height 21
click at [30, 312] on div at bounding box center [32, 311] width 11 height 11
click at [807, 559] on div "Add" at bounding box center [810, 619] width 17 height 9
click at [219, 559] on div "Shapes" at bounding box center [219, 619] width 60 height 21
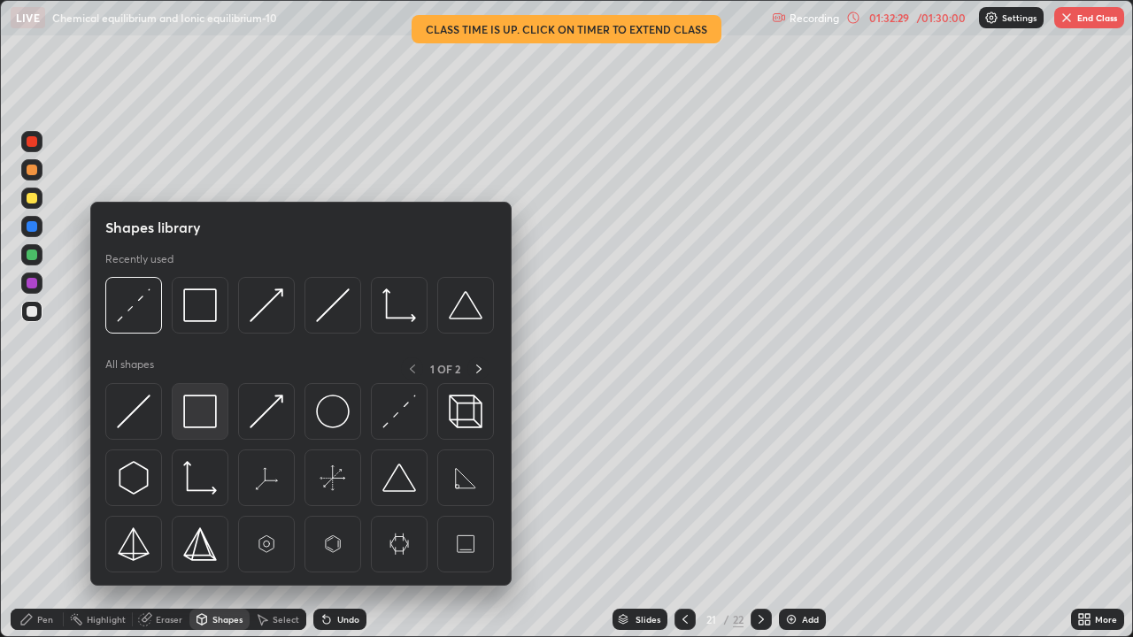
click at [184, 413] on img at bounding box center [200, 412] width 34 height 34
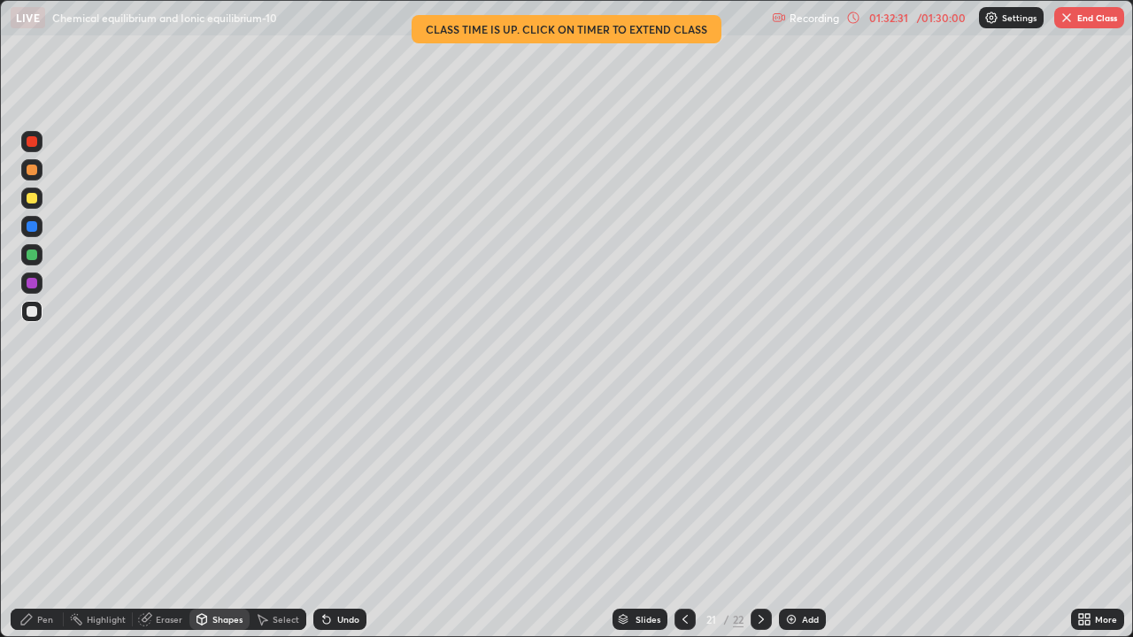
click at [31, 282] on div at bounding box center [32, 283] width 11 height 11
click at [43, 559] on div "Pen" at bounding box center [37, 619] width 53 height 21
click at [30, 312] on div at bounding box center [32, 311] width 11 height 11
click at [348, 559] on div "Undo" at bounding box center [348, 619] width 22 height 9
click at [805, 559] on div "Add" at bounding box center [810, 619] width 17 height 9
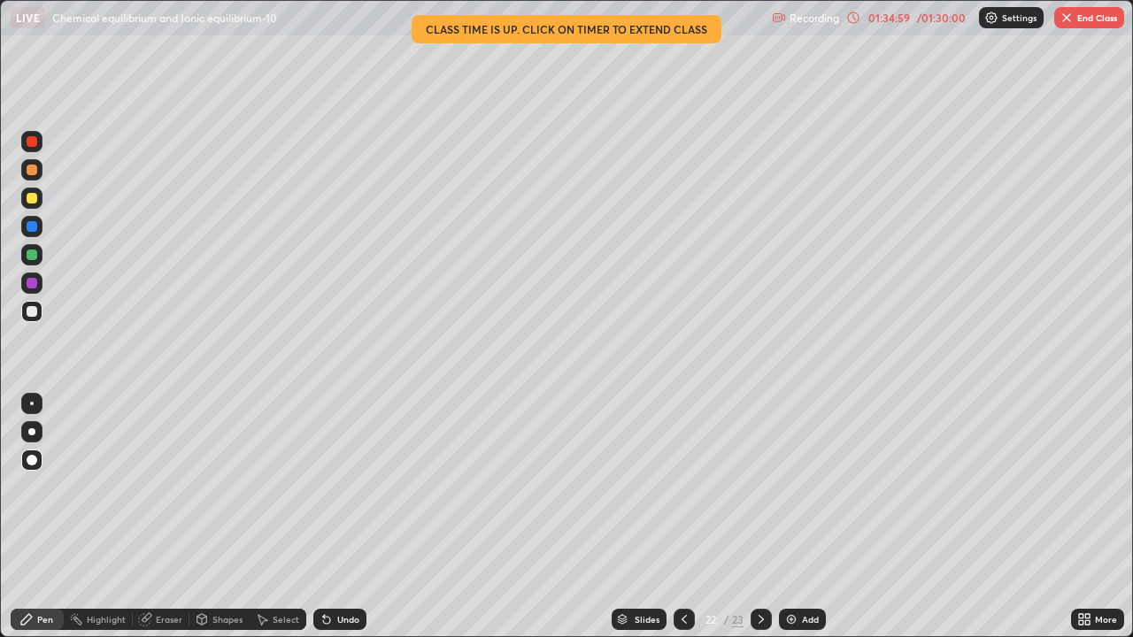
click at [33, 206] on div at bounding box center [31, 198] width 21 height 21
click at [1092, 15] on button "End Class" at bounding box center [1089, 17] width 70 height 21
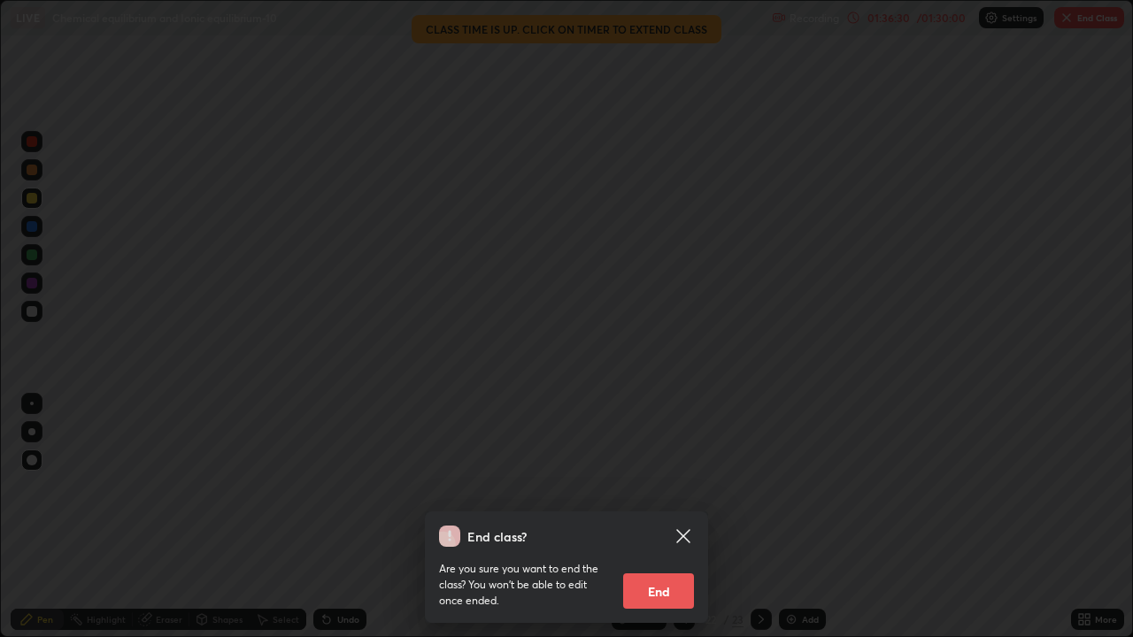
click at [673, 559] on button "End" at bounding box center [658, 590] width 71 height 35
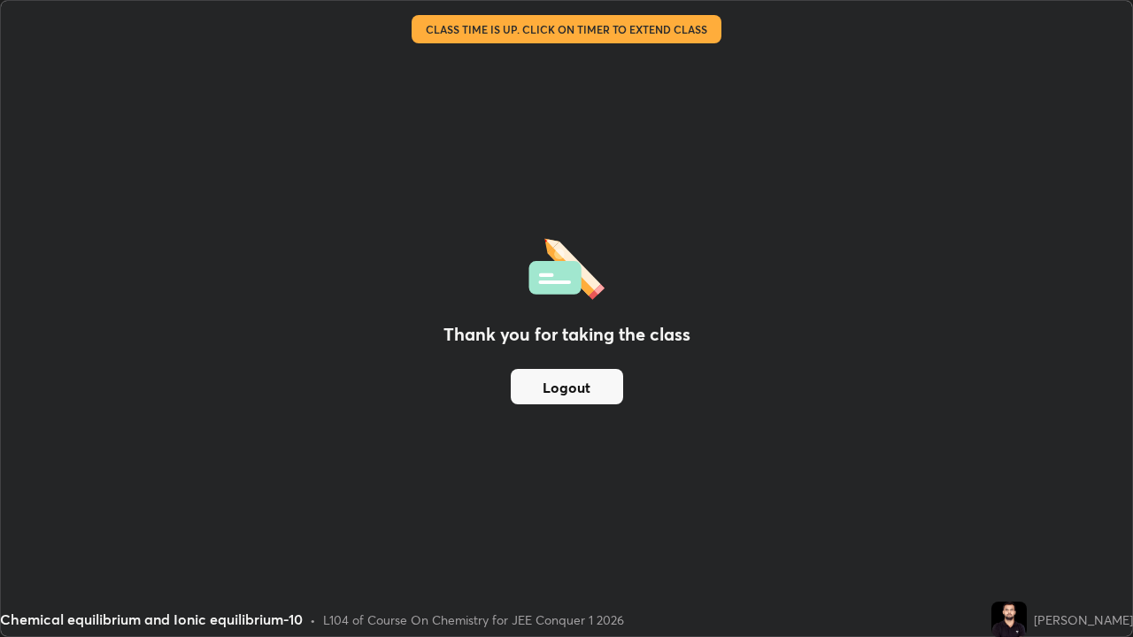
click at [603, 393] on button "Logout" at bounding box center [567, 386] width 112 height 35
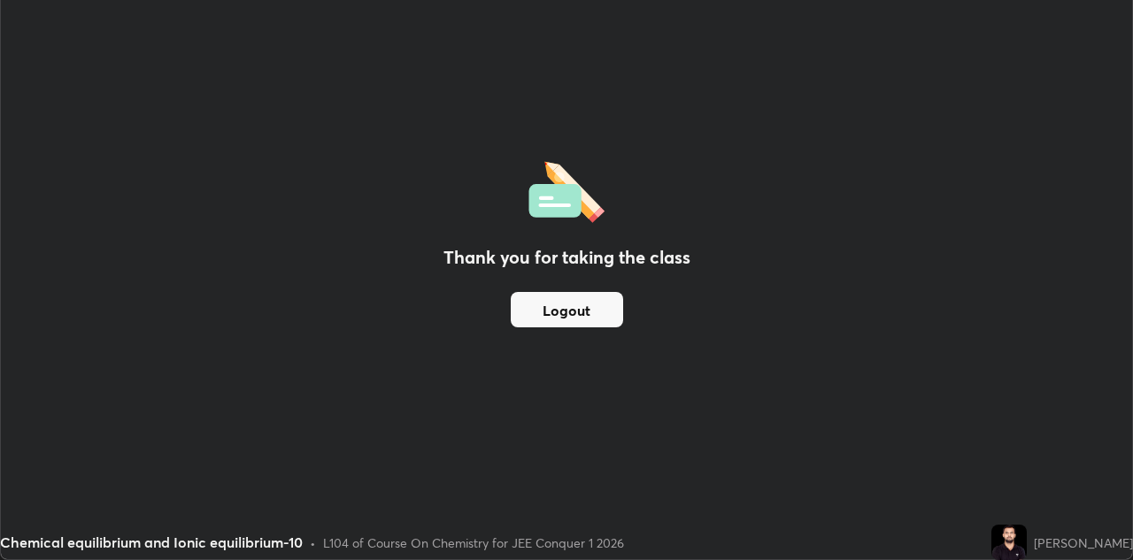
scroll to position [87937, 87364]
